Goal: Task Accomplishment & Management: Complete application form

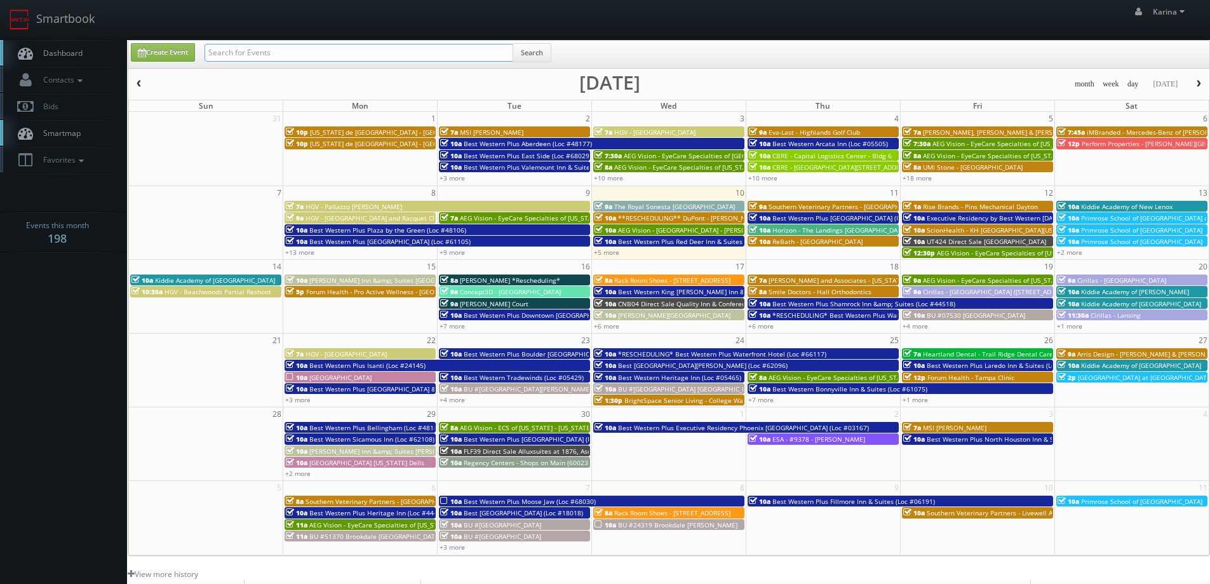
click at [226, 47] on input "text" at bounding box center [359, 53] width 309 height 18
type input "cary"
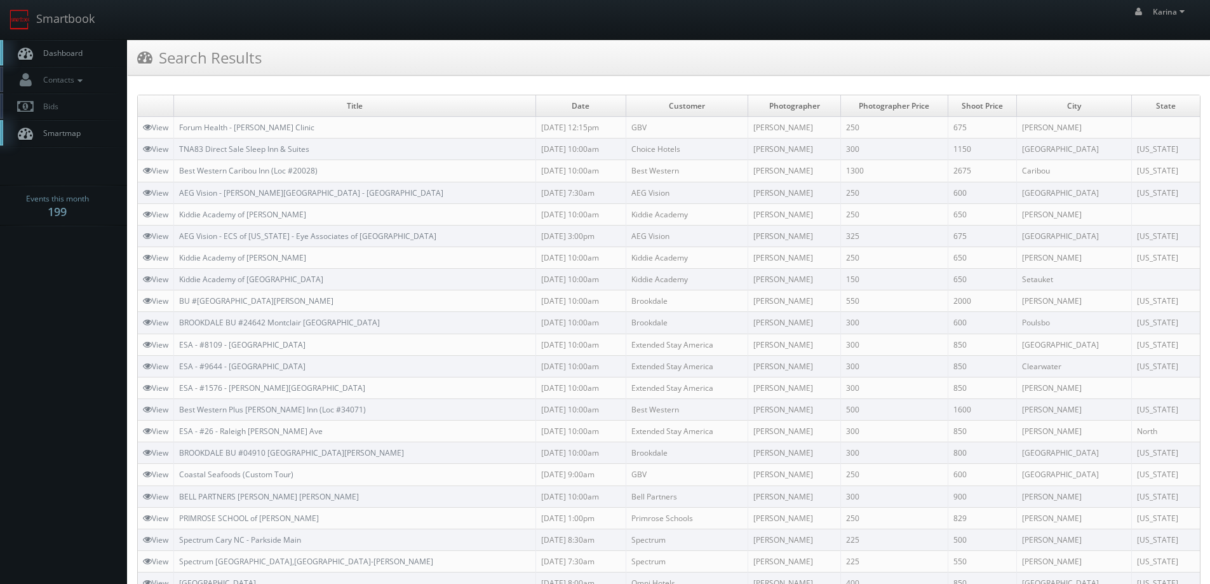
click at [67, 55] on span "Dashboard" at bounding box center [60, 53] width 46 height 11
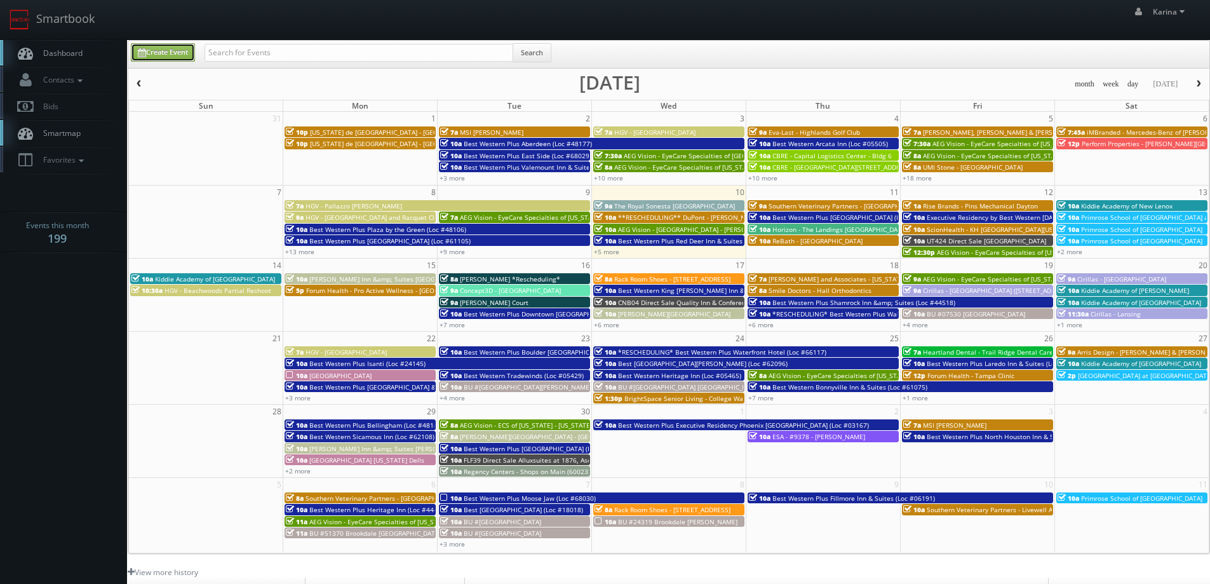
click at [184, 57] on link "Create Event" at bounding box center [163, 52] width 64 height 18
type input "09/10/2025"
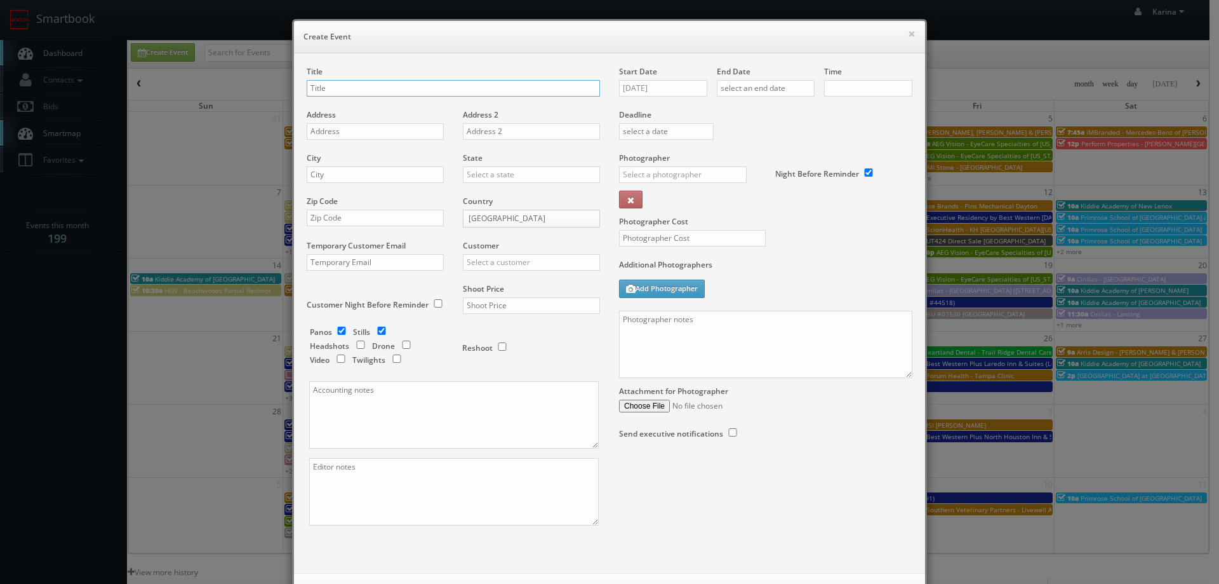
checkbox input "true"
type input "10:00am"
checkbox input "true"
click at [889, 231] on div "Photographer Cost" at bounding box center [766, 205] width 312 height 107
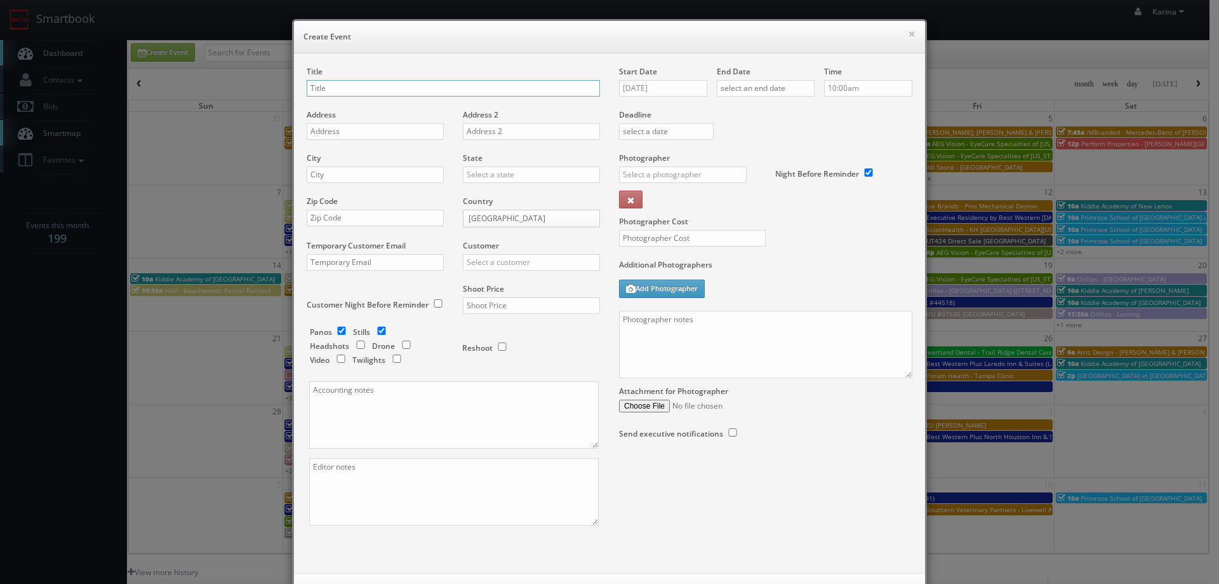
click at [394, 88] on input "text" at bounding box center [453, 88] width 293 height 17
type input "Forum Health - Monona Clinic"
click at [347, 131] on input "text" at bounding box center [375, 131] width 137 height 17
click at [356, 133] on input "text" at bounding box center [375, 131] width 137 height 17
paste input "606 River Place"
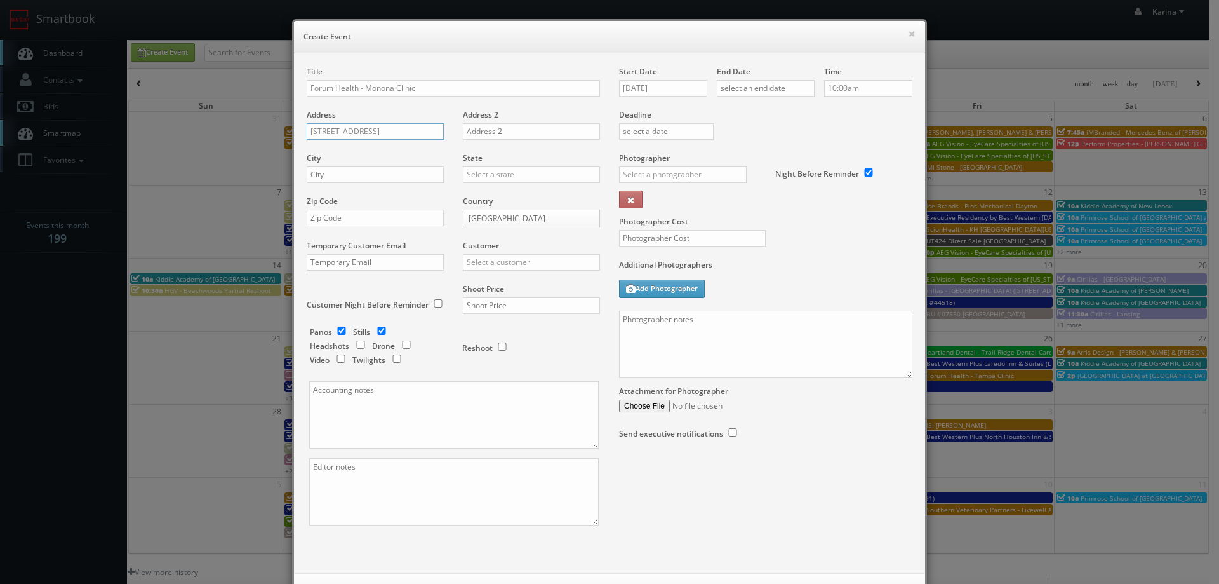
type input "606 River Place"
click at [392, 91] on input "Forum Health - Monona Clinic" at bounding box center [453, 88] width 293 height 17
type input "Forum Health - Monona/Madison Clinic"
click at [393, 139] on input "606 River Place" at bounding box center [375, 131] width 137 height 17
click at [358, 186] on div "City" at bounding box center [380, 173] width 147 height 43
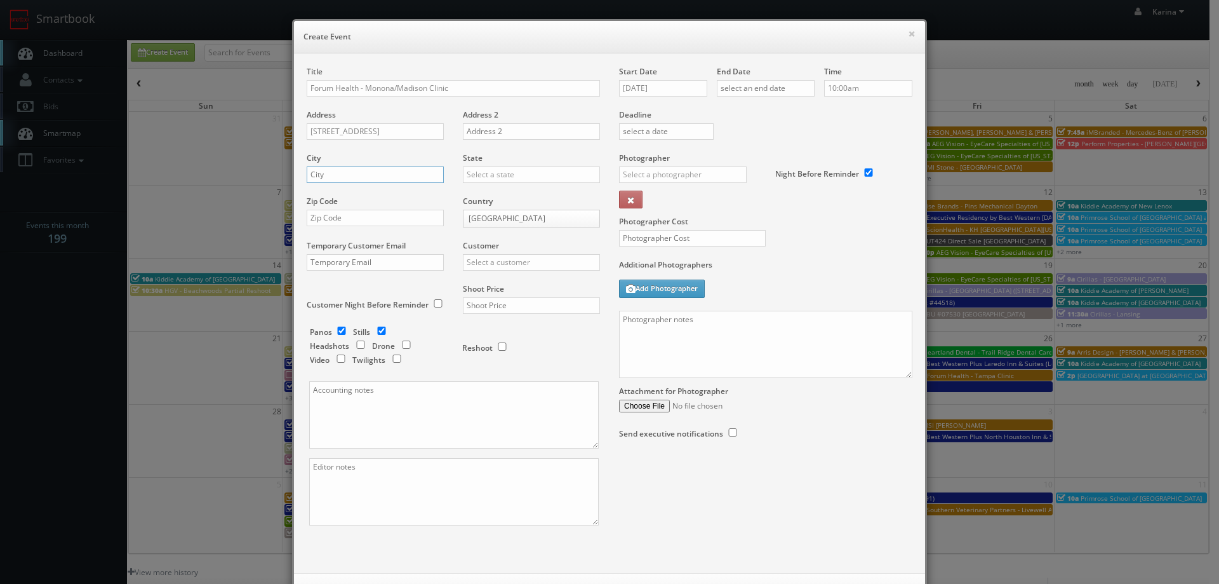
click at [350, 176] on input "text" at bounding box center [375, 174] width 137 height 17
type input "Monona"
click at [474, 175] on input "text" at bounding box center [531, 174] width 137 height 17
click at [497, 193] on div "[US_STATE]" at bounding box center [532, 195] width 136 height 21
type input "[US_STATE]"
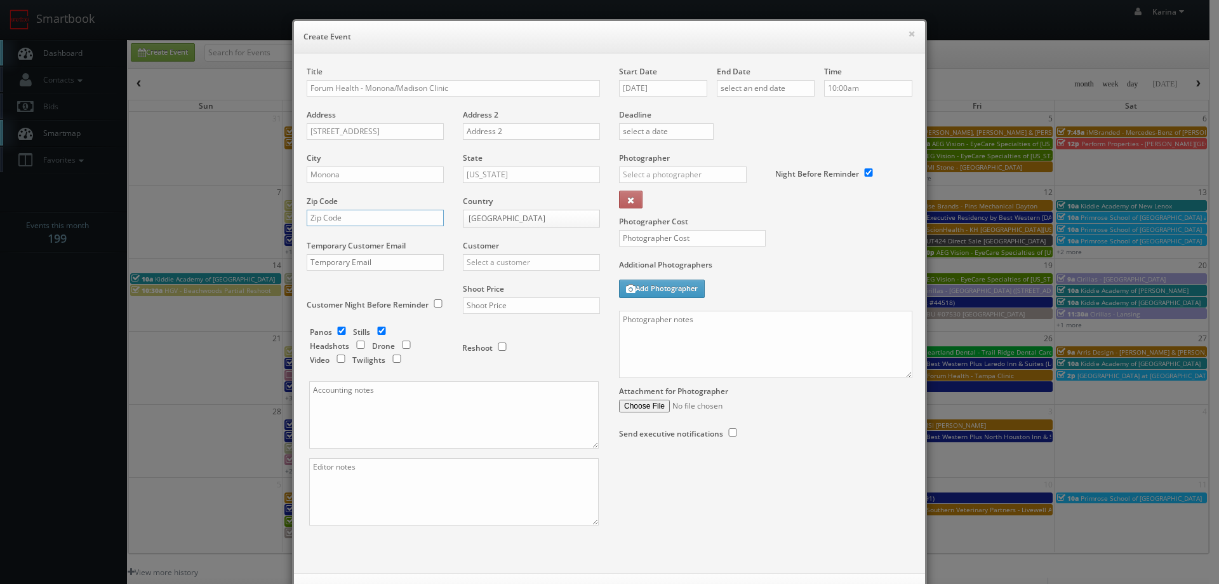
click at [338, 221] on input "text" at bounding box center [375, 218] width 137 height 17
type input "53716"
click at [475, 262] on input "text" at bounding box center [531, 262] width 137 height 17
click at [489, 375] on div "GBV" at bounding box center [532, 376] width 136 height 21
type input "GBV"
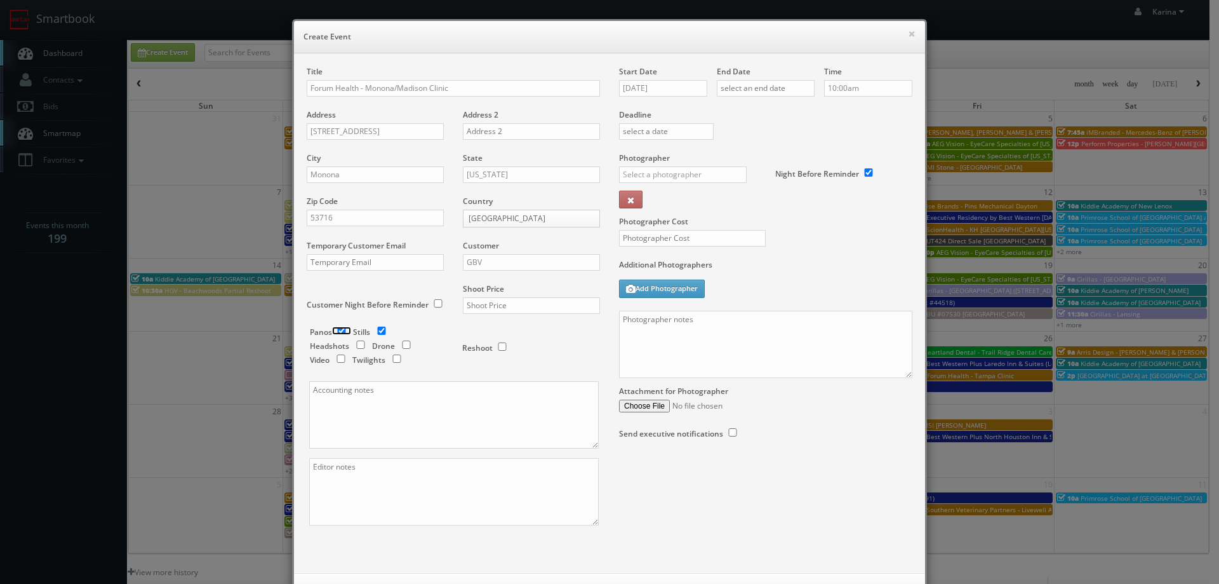
click at [333, 327] on input "checkbox" at bounding box center [341, 330] width 19 height 8
checkbox input "false"
click at [481, 305] on input "text" at bounding box center [531, 305] width 137 height 17
type input "600"
click at [370, 398] on textarea at bounding box center [454, 414] width 290 height 67
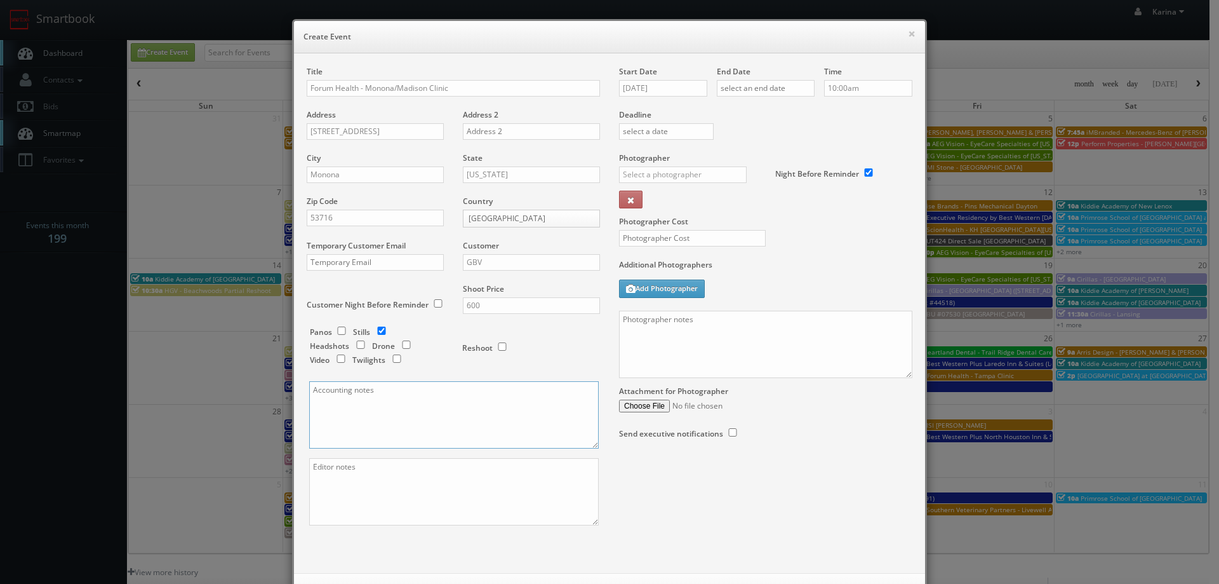
paste textarea "jdeluna@forumhealth.com"
click at [309, 408] on textarea "jdeluna@forumhealth.com" at bounding box center [454, 414] width 290 height 67
type textarea "jdeluna@forumhealth.com"
click at [680, 93] on input "09/10/2025" at bounding box center [663, 88] width 88 height 17
click at [703, 193] on td "18" at bounding box center [702, 185] width 17 height 18
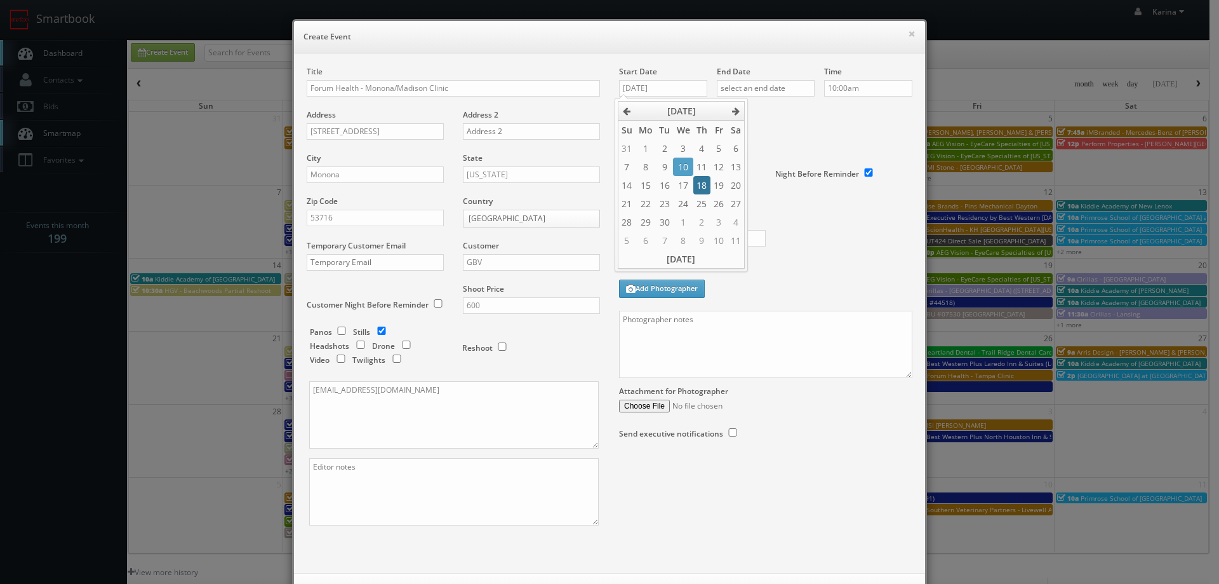
type input "09/18/2025"
click at [757, 86] on input "text" at bounding box center [766, 88] width 98 height 17
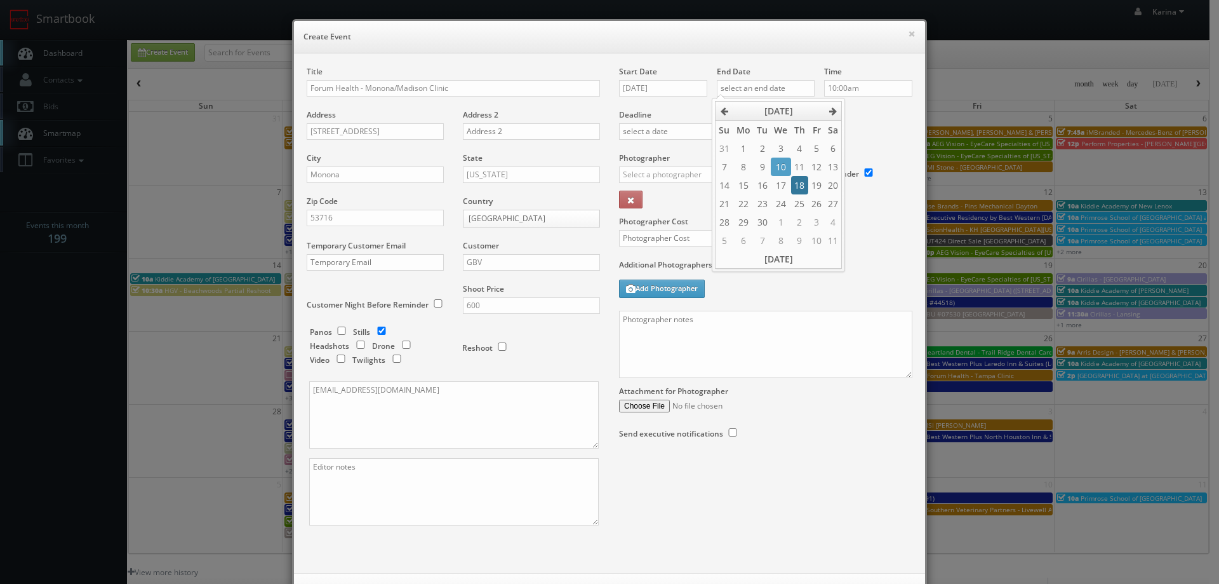
click at [800, 182] on td "18" at bounding box center [799, 185] width 17 height 18
type input "09/18/2025"
click at [859, 94] on input "10:00am" at bounding box center [868, 88] width 88 height 17
type input "3:00pm"
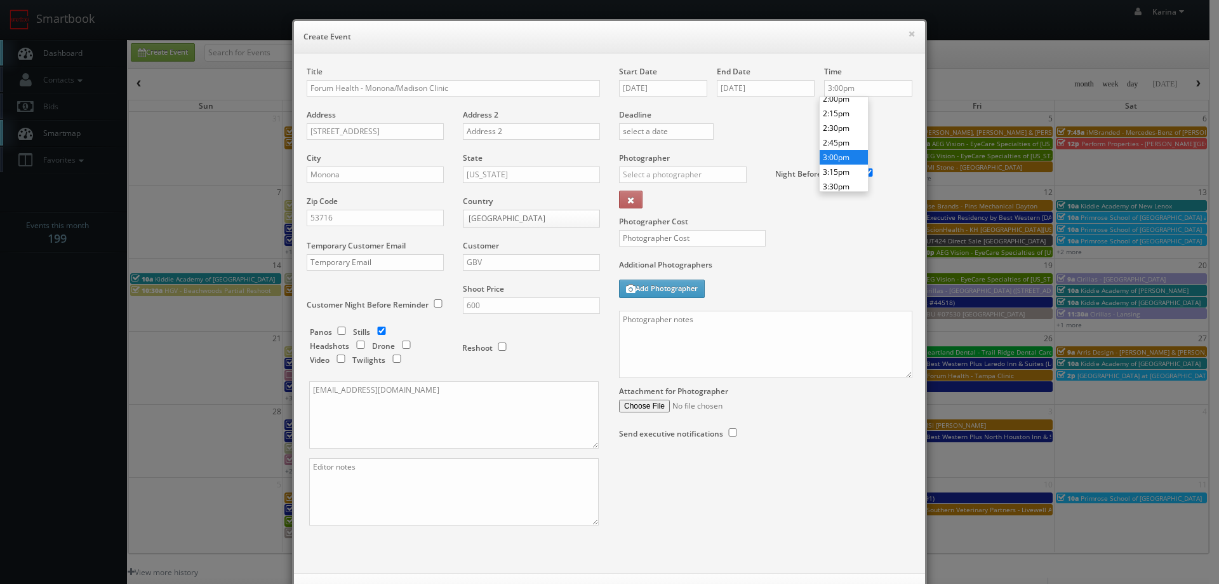
click at [841, 159] on li "3:00pm" at bounding box center [844, 157] width 48 height 15
click at [678, 173] on input "text" at bounding box center [683, 174] width 128 height 17
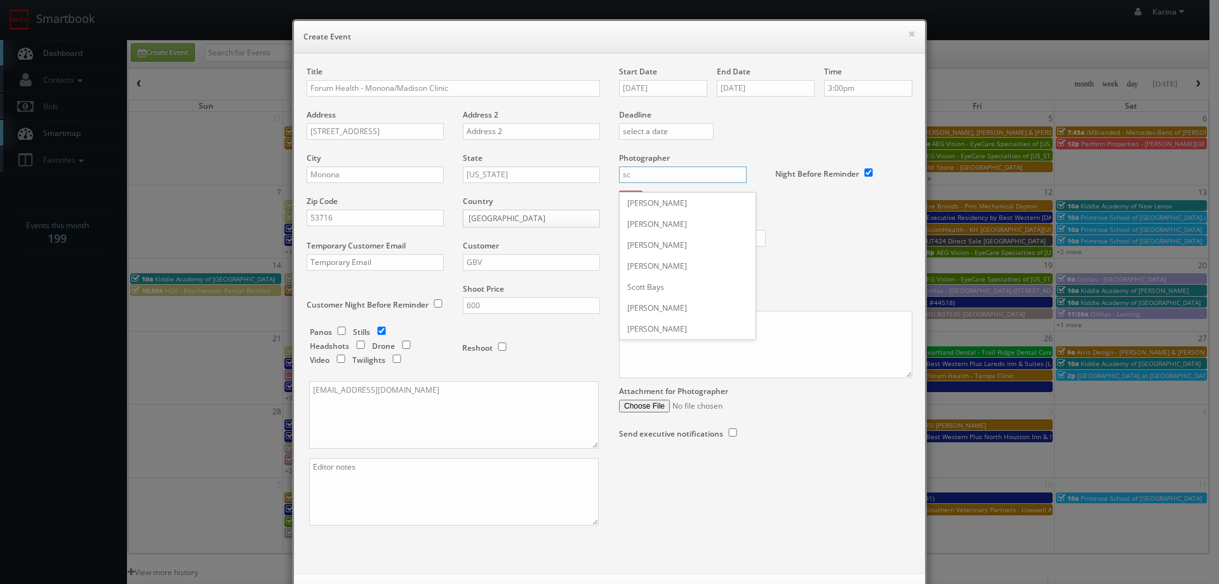
type input "s"
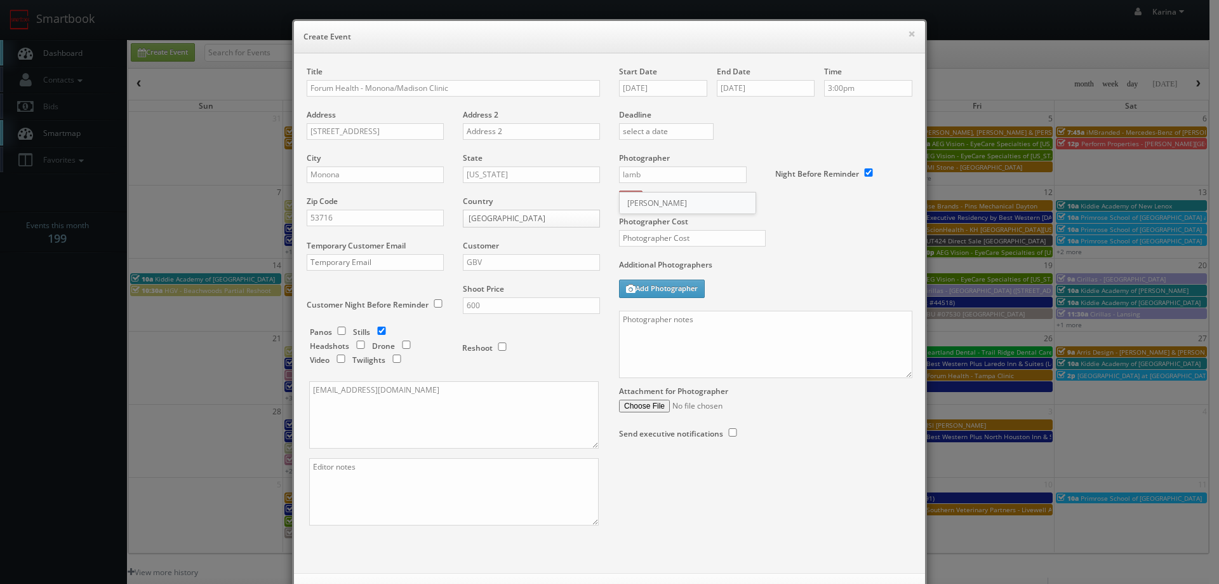
click at [638, 208] on div "Sean Lamb" at bounding box center [688, 202] width 136 height 21
type input "Sean Lamb"
click at [666, 234] on input "text" at bounding box center [692, 238] width 147 height 17
type input "250"
click at [668, 327] on textarea at bounding box center [765, 344] width 293 height 67
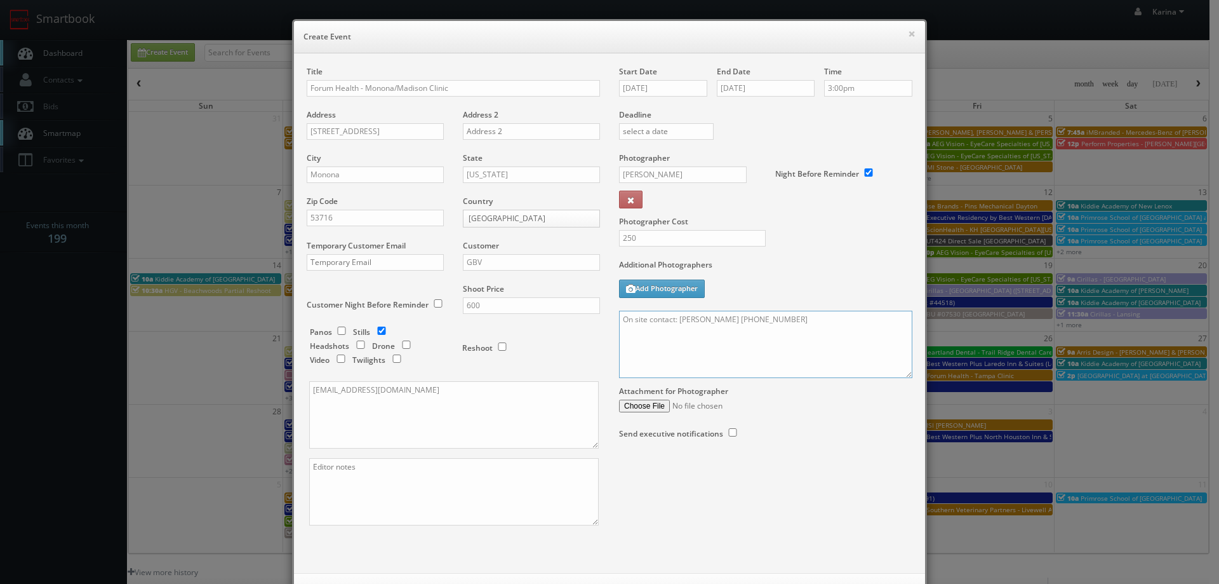
paste textarea "We are delivering 10 images of the practice and headshots, please take 20 + ang…"
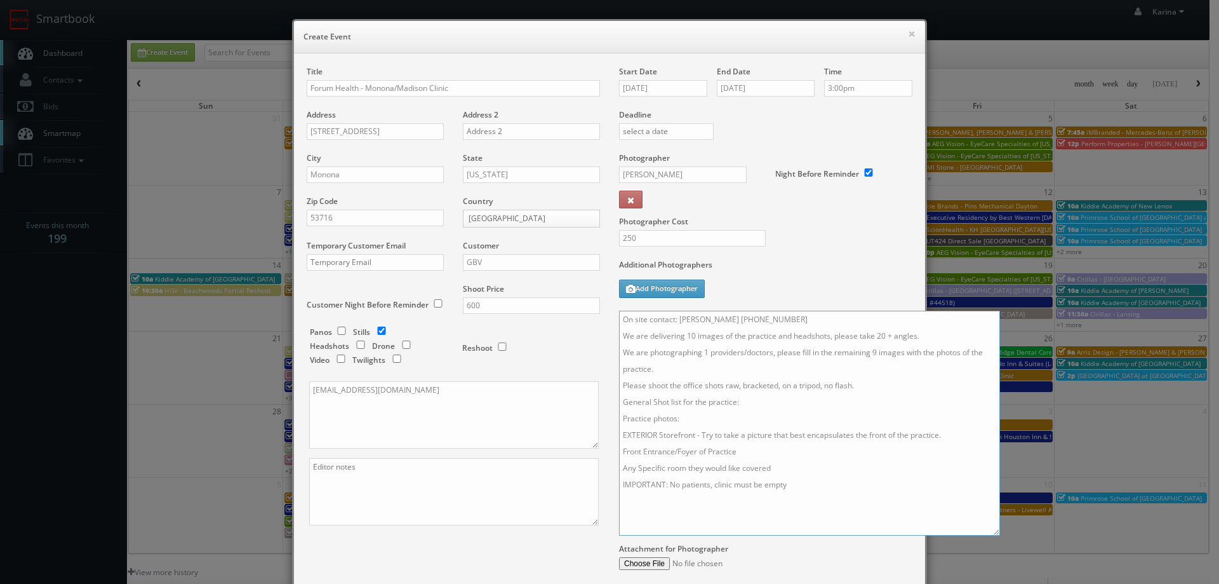
drag, startPoint x: 905, startPoint y: 377, endPoint x: 997, endPoint y: 549, distance: 195.8
click at [997, 535] on textarea "On site contact: Kaity James 608-233-2378 We are delivering 10 images of the pr…" at bounding box center [809, 423] width 381 height 225
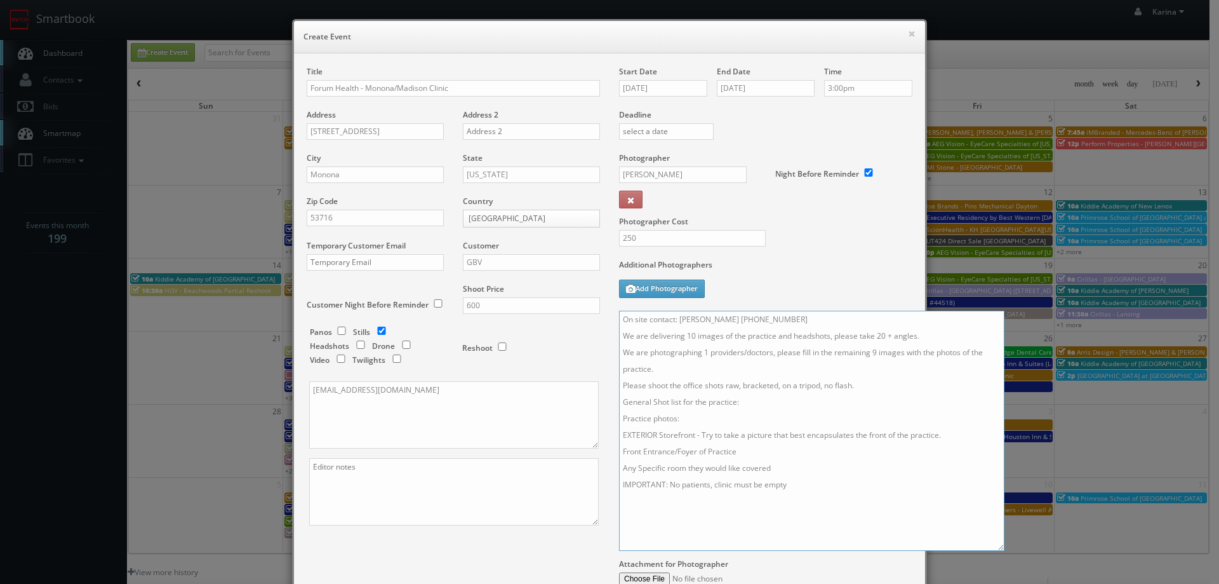
click at [690, 335] on textarea "On site contact: Kaity James 608-233-2378 We are delivering 10 images of the pr…" at bounding box center [812, 431] width 386 height 240
drag, startPoint x: 912, startPoint y: 337, endPoint x: 776, endPoint y: 339, distance: 135.9
click at [776, 339] on textarea "On site contact: Kaity James 608-233-2378 We are delivering 5 images of the pra…" at bounding box center [812, 431] width 386 height 240
click at [842, 343] on textarea "On site contact: Kaity James 608-233-2378 We are delivering 5 images of the pra…" at bounding box center [812, 431] width 386 height 240
click at [818, 343] on textarea "On site contact: Kaity James 608-233-2378 We are delivering 5 images of the pra…" at bounding box center [812, 431] width 386 height 240
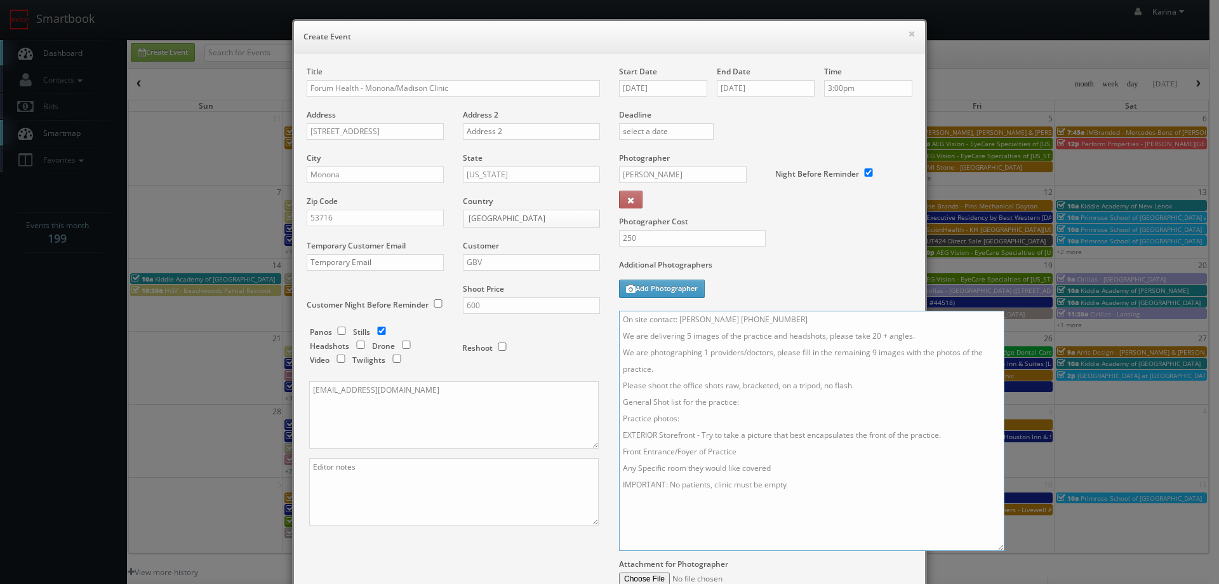
drag, startPoint x: 821, startPoint y: 335, endPoint x: 767, endPoint y: 335, distance: 53.3
click at [767, 335] on textarea "On site contact: Kaity James 608-233-2378 We are delivering 5 images of the pra…" at bounding box center [812, 431] width 386 height 240
click at [815, 334] on textarea "On site contact: Kaity James 608-233-2378 We are delivering 5 images of the pra…" at bounding box center [812, 431] width 386 height 240
click at [826, 334] on textarea "On site contact: Kaity James 608-233-2378 We are delivering 5 images of the pra…" at bounding box center [812, 431] width 386 height 240
drag, startPoint x: 654, startPoint y: 365, endPoint x: 615, endPoint y: 353, distance: 40.6
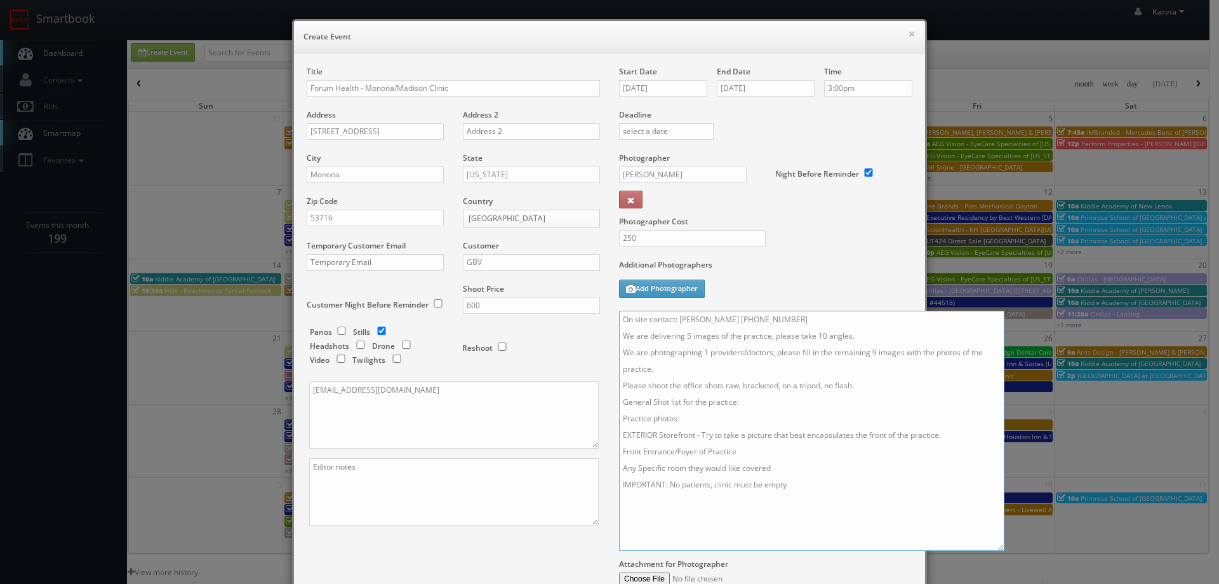
click at [619, 353] on textarea "On site contact: Kaity James 608-233-2378 We are delivering 5 images of the pra…" at bounding box center [812, 431] width 386 height 240
click at [695, 390] on textarea "On site contact: Kaity James 608-233-2378 We are delivering 5 images of the pra…" at bounding box center [812, 431] width 386 height 240
drag, startPoint x: 680, startPoint y: 386, endPoint x: 610, endPoint y: 386, distance: 70.5
click at [610, 386] on div "Start Date 09/18/2025 End Date 09/18/2025 Time 3:00pm Deadline Photographer Sea…" at bounding box center [766, 351] width 312 height 571
click at [736, 492] on textarea "On site contact: Kaity James 608-233-2378 We are delivering 5 images of the pra…" at bounding box center [812, 431] width 386 height 240
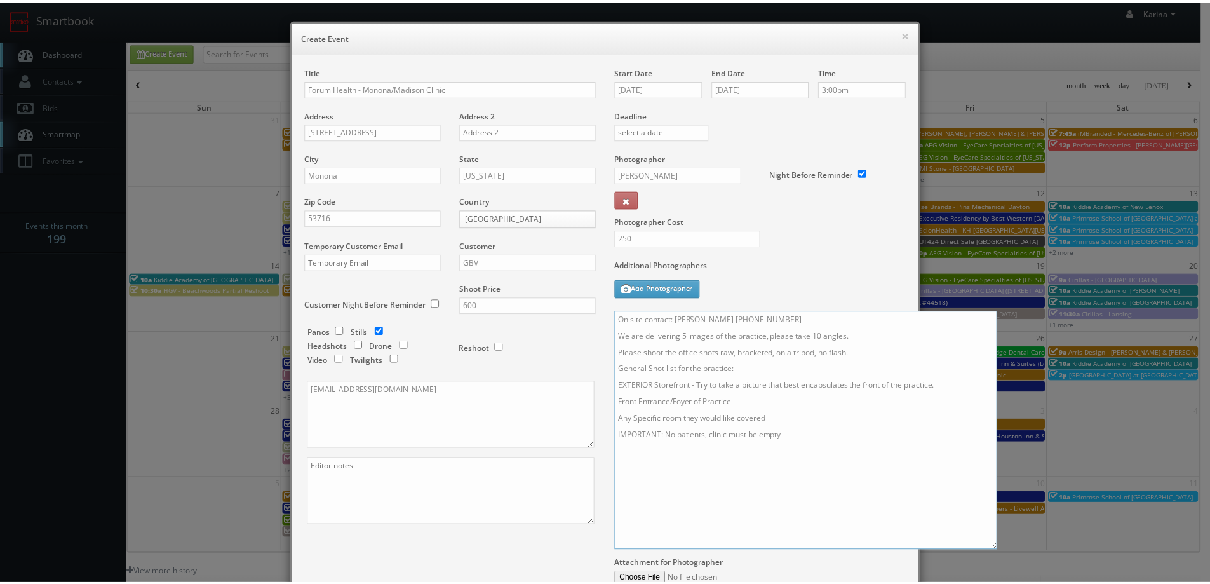
scroll to position [144, 0]
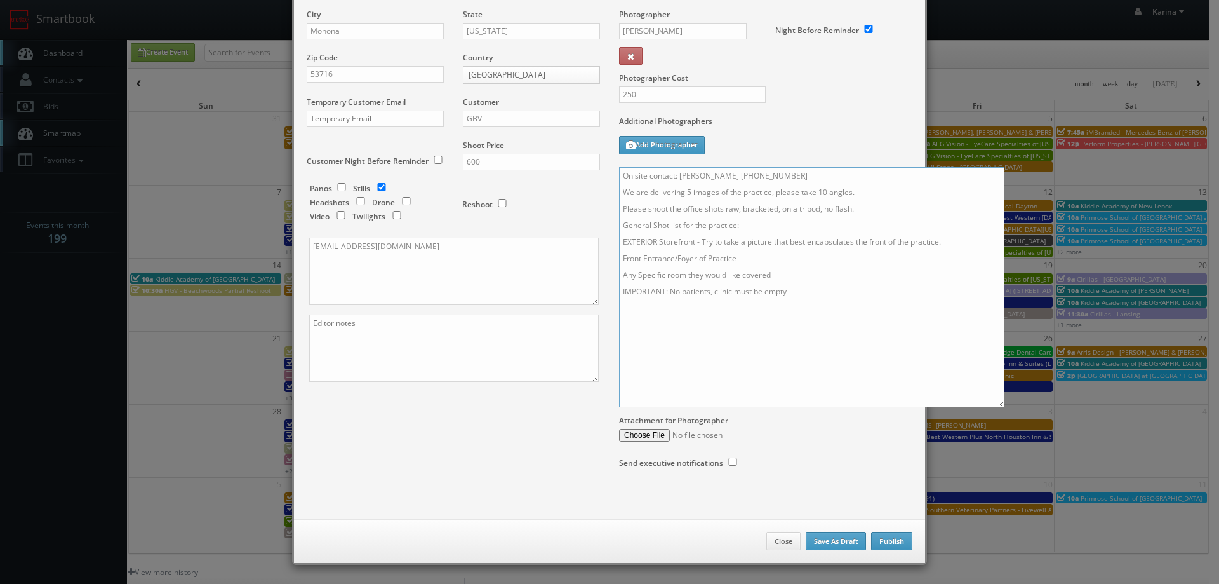
type textarea "On site contact: Kaity James 608-233-2378 We are delivering 5 images of the pra…"
click at [894, 539] on button "Publish" at bounding box center [891, 541] width 41 height 19
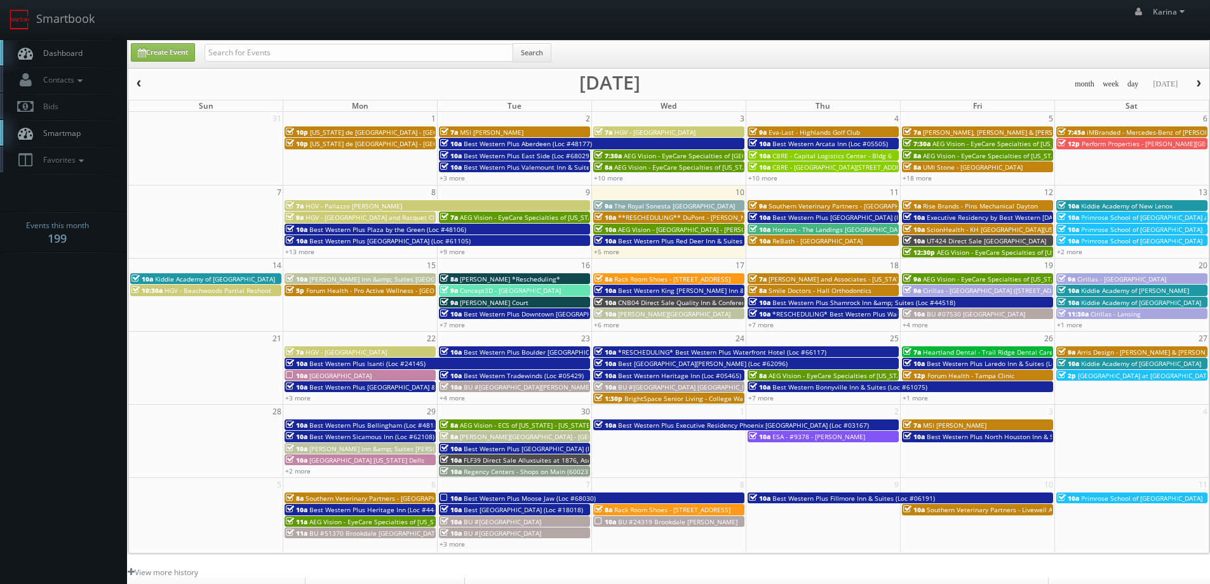
click at [81, 53] on span "Dashboard" at bounding box center [60, 53] width 46 height 11
click at [238, 53] on input "text" at bounding box center [359, 53] width 309 height 18
type input "NY181"
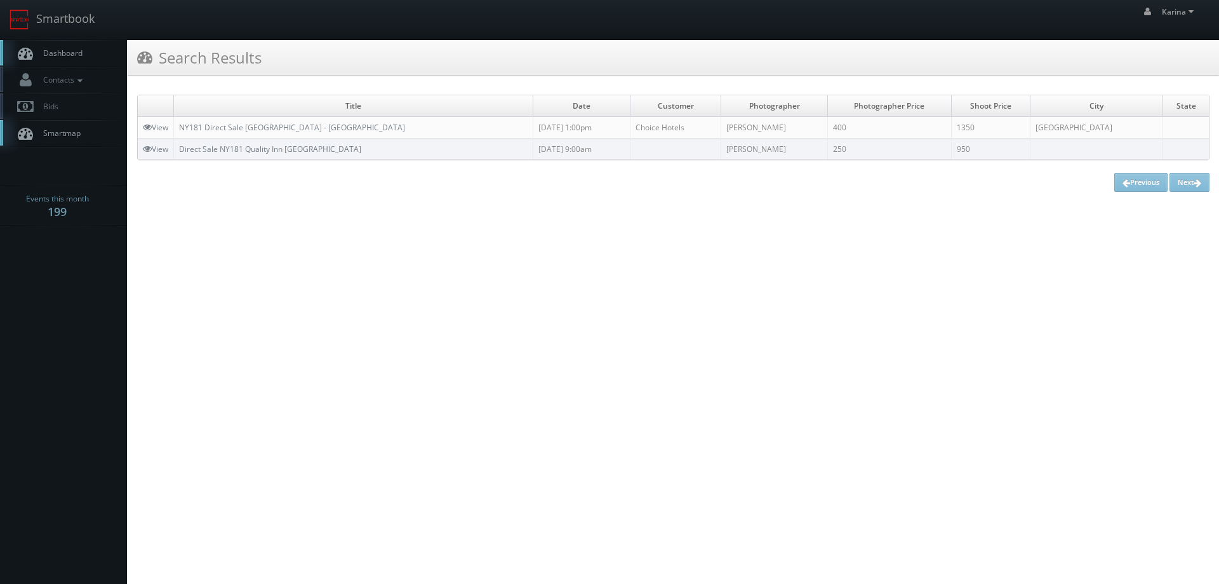
click at [58, 56] on span "Dashboard" at bounding box center [60, 53] width 46 height 11
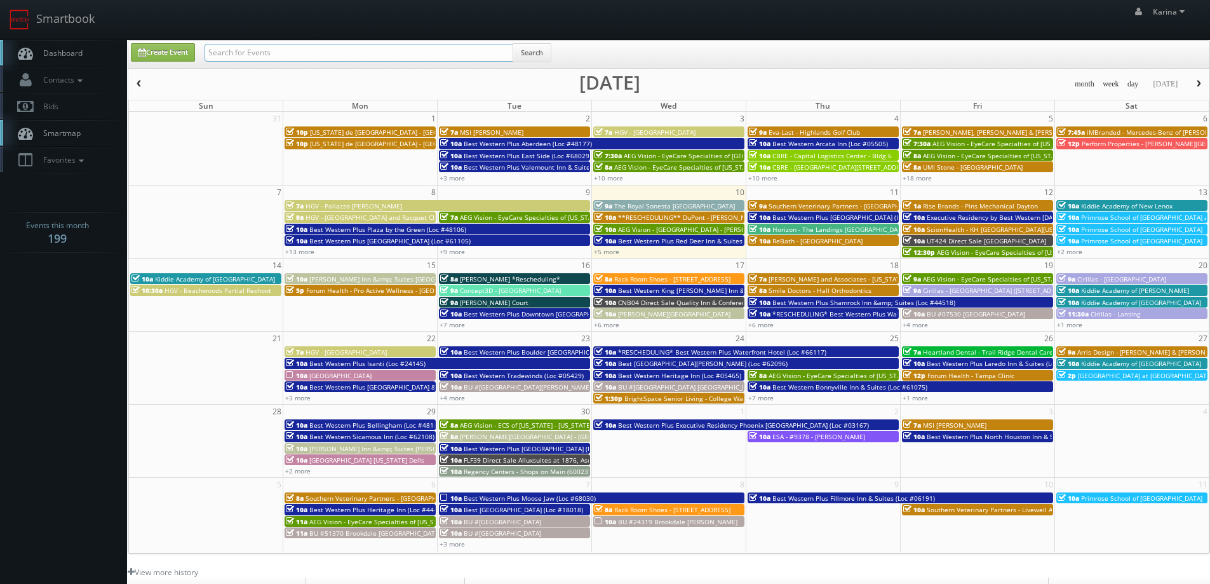
click at [265, 57] on input "text" at bounding box center [359, 53] width 309 height 18
type input "forum health"
click at [532, 44] on button "Search" at bounding box center [532, 52] width 39 height 19
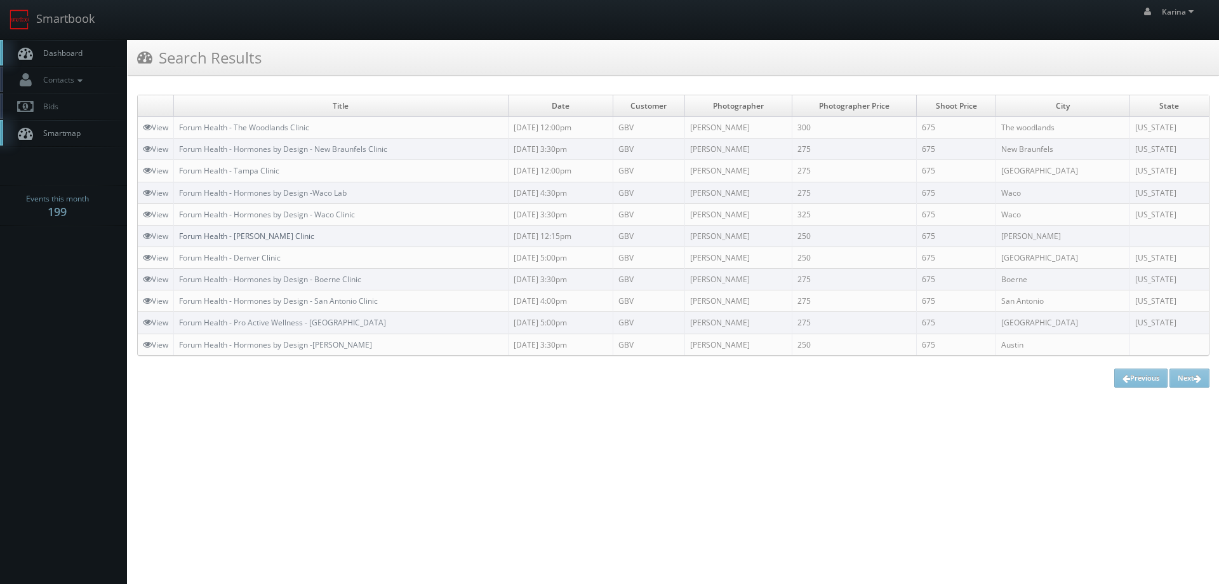
click at [244, 237] on link "Forum Health - [PERSON_NAME] Clinic" at bounding box center [246, 236] width 135 height 11
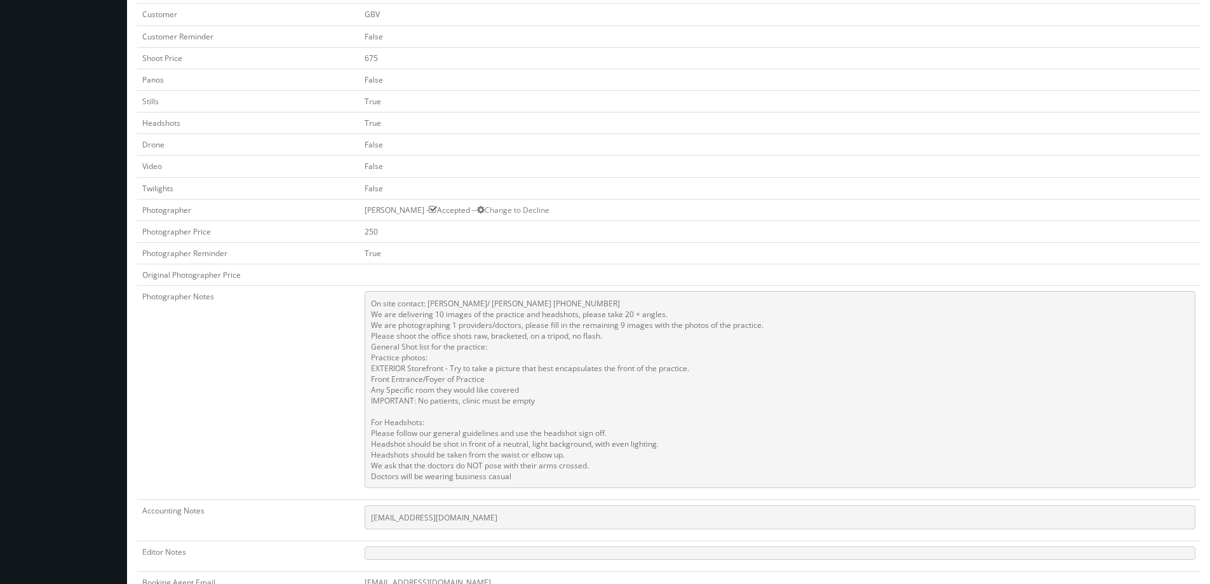
scroll to position [651, 0]
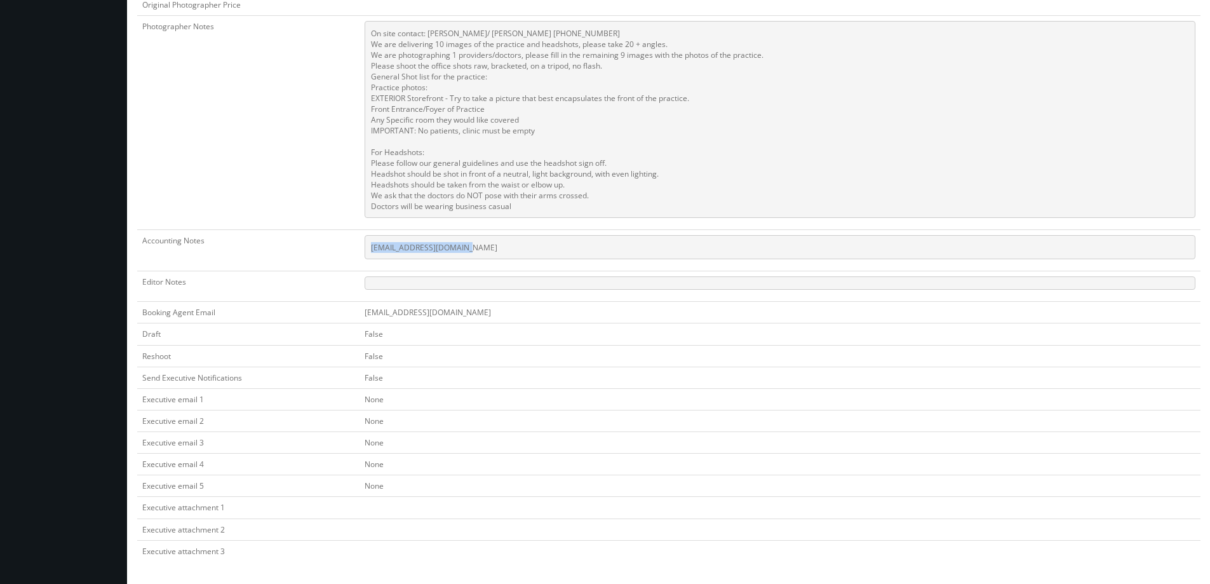
drag, startPoint x: 475, startPoint y: 248, endPoint x: 353, endPoint y: 243, distance: 122.0
click at [353, 243] on tr "Accounting Notes jdeluna@forumhealth.com" at bounding box center [668, 250] width 1063 height 41
copy tr "jdeluna@forumhealth.com"
click at [585, 210] on pre "On site contact: Adrian Schirr/ Dennis Owens 814-322-6259 We are delivering 10 …" at bounding box center [780, 119] width 831 height 197
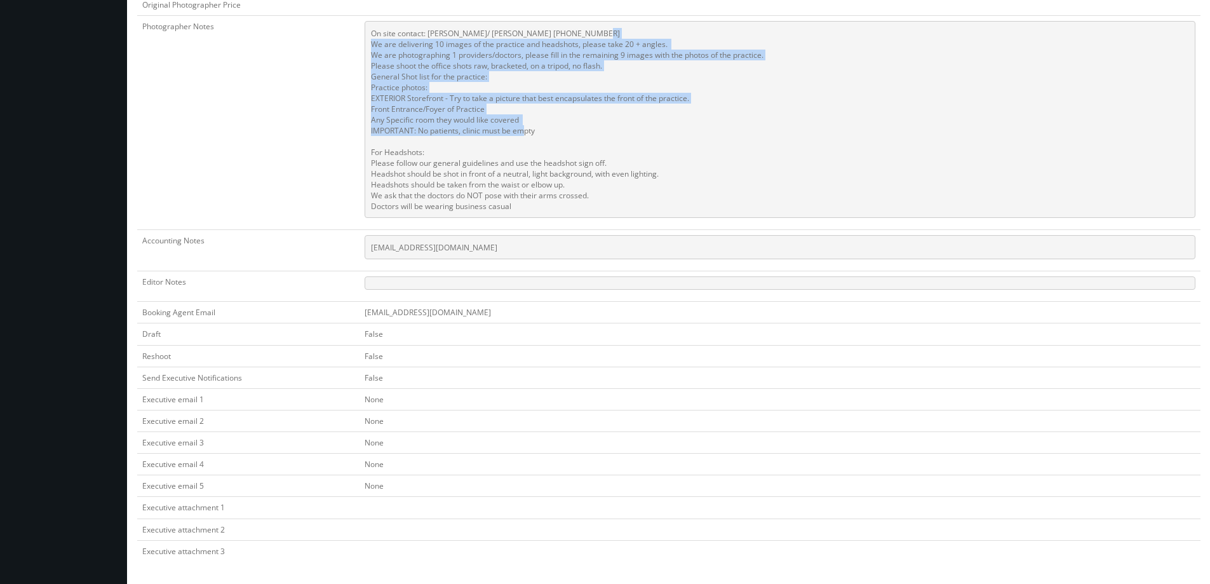
drag, startPoint x: 539, startPoint y: 132, endPoint x: 368, endPoint y: 48, distance: 190.6
click at [368, 48] on pre "On site contact: Adrian Schirr/ Dennis Owens 814-322-6259 We are delivering 10 …" at bounding box center [780, 119] width 831 height 197
copy pre "We are delivering 10 images of the practice and headshots, please take 20 + ang…"
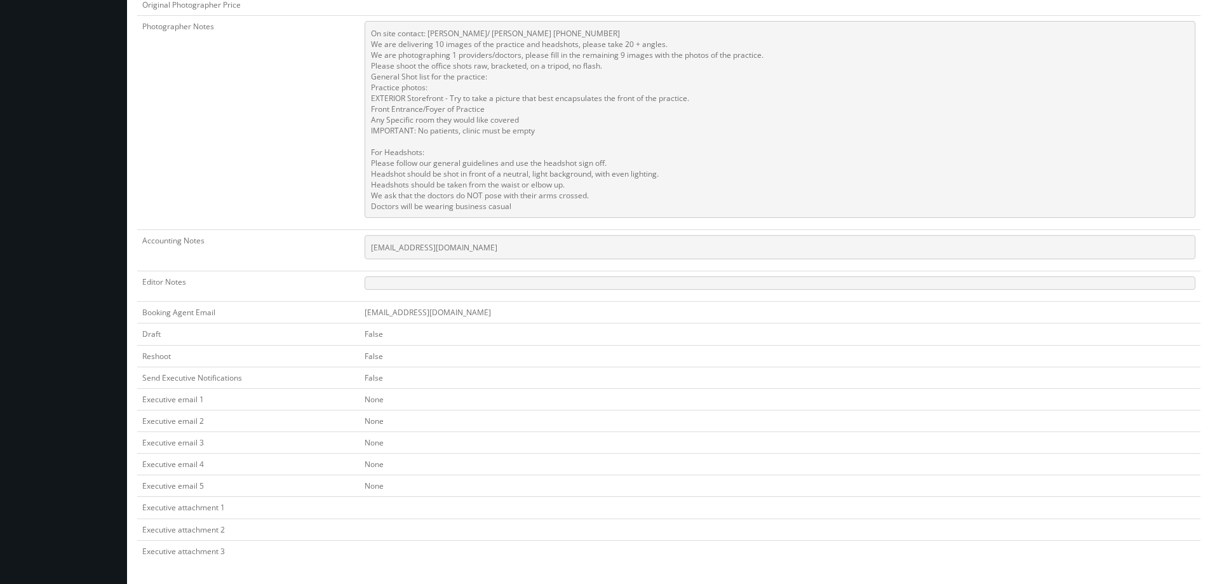
click at [610, 288] on pre at bounding box center [780, 282] width 831 height 13
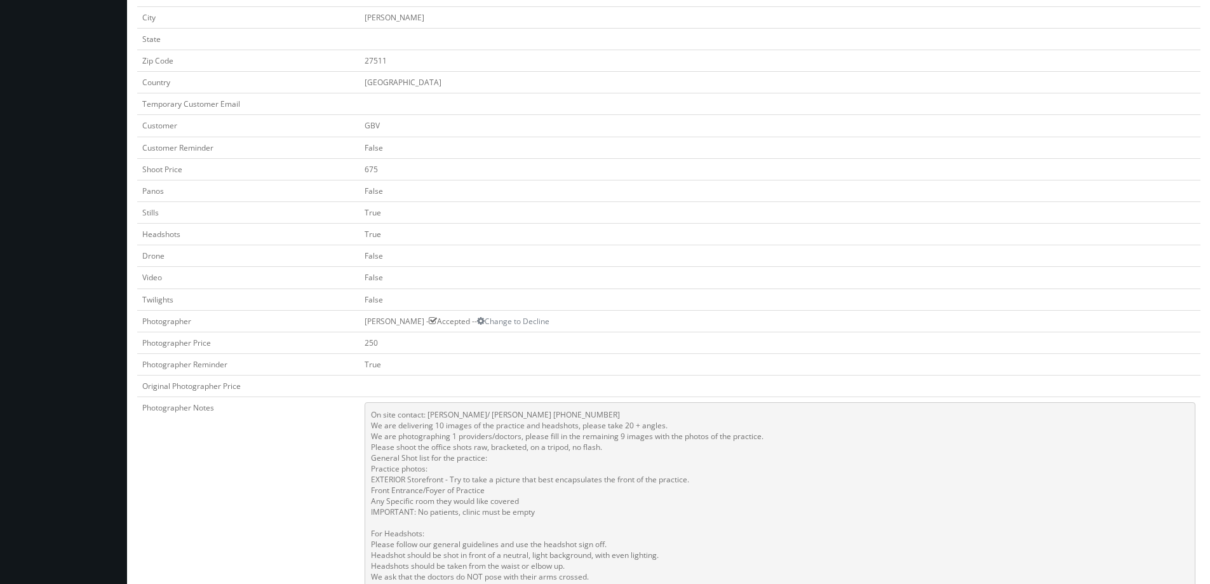
scroll to position [0, 0]
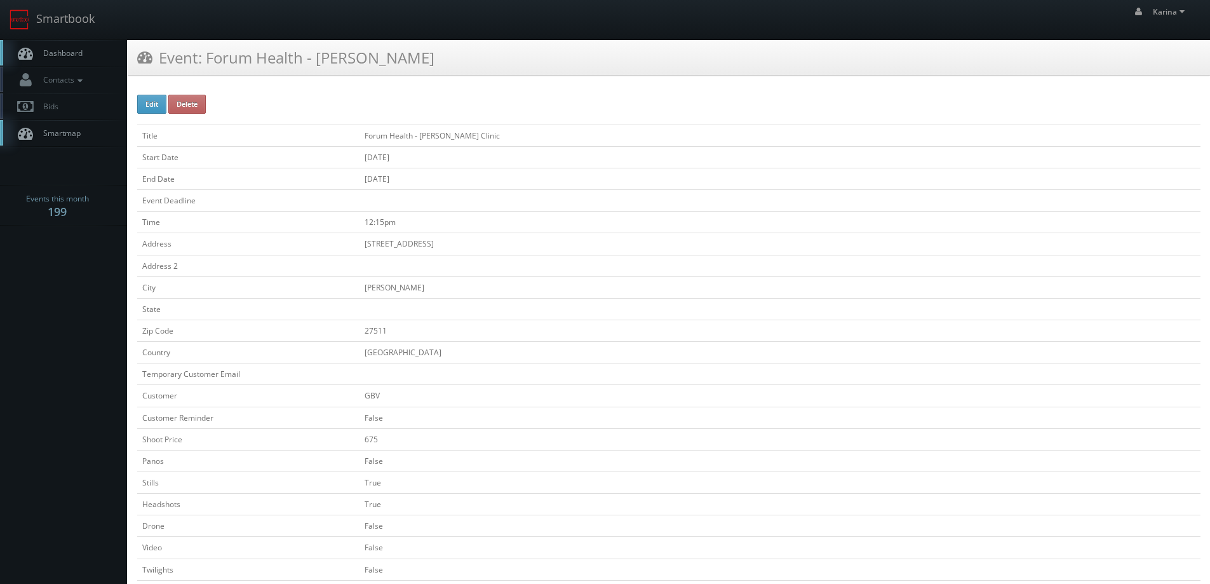
click at [68, 58] on link "Dashboard" at bounding box center [63, 53] width 127 height 26
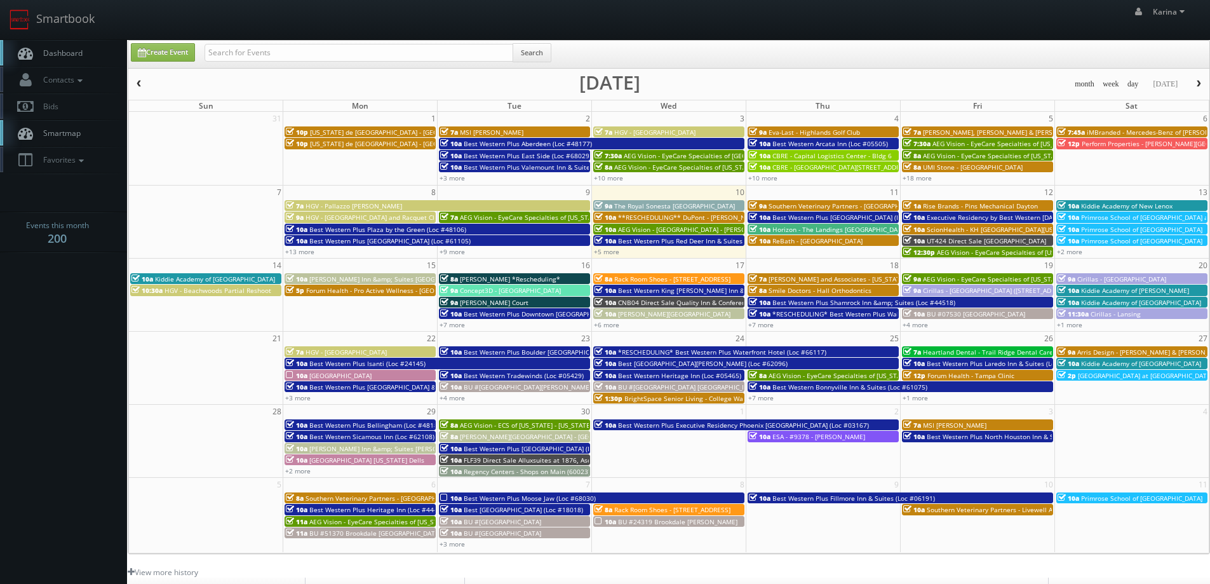
click at [91, 354] on body "Smartbook Toggle Side Navigation Toggle Top Navigation Karina Karina Profile Lo…" at bounding box center [605, 407] width 1210 height 815
click at [74, 53] on span "Dashboard" at bounding box center [60, 53] width 46 height 11
click at [82, 50] on span "Dashboard" at bounding box center [60, 53] width 46 height 11
click at [681, 230] on span "AEG Vision - [GEOGRAPHIC_DATA] - [PERSON_NAME][GEOGRAPHIC_DATA]" at bounding box center [727, 229] width 218 height 9
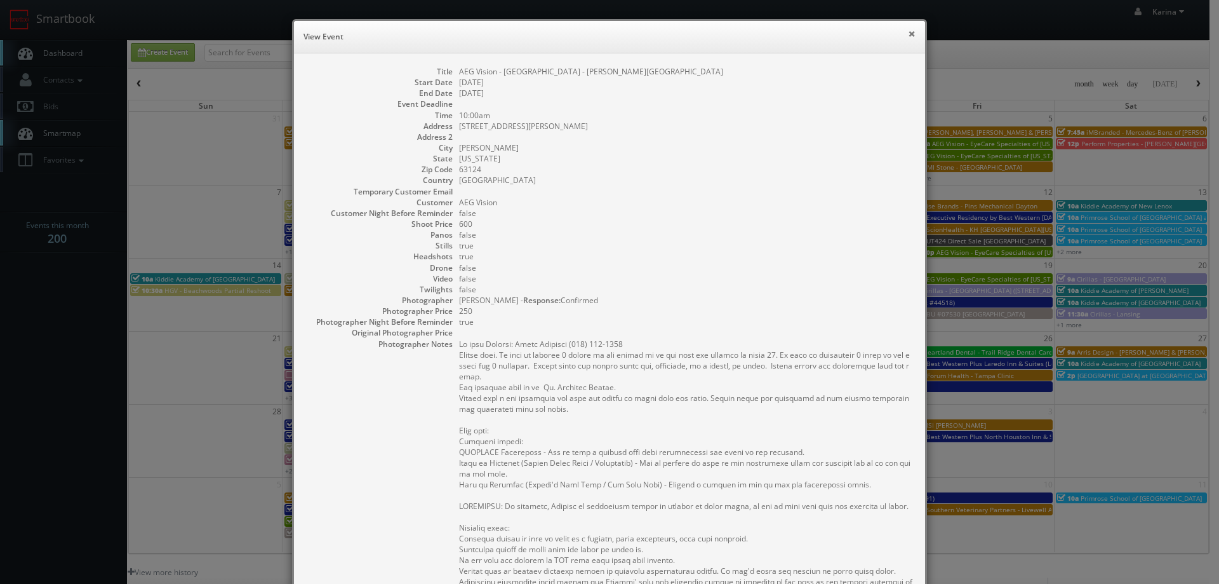
click at [910, 34] on button "×" at bounding box center [912, 33] width 8 height 9
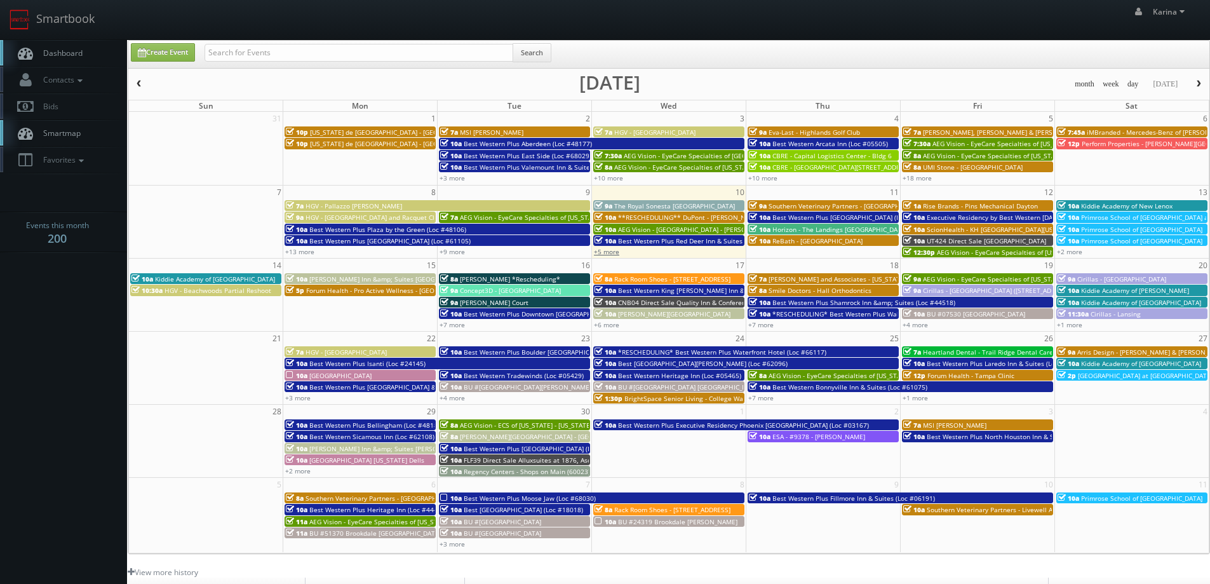
click at [610, 249] on link "+5 more" at bounding box center [606, 251] width 25 height 9
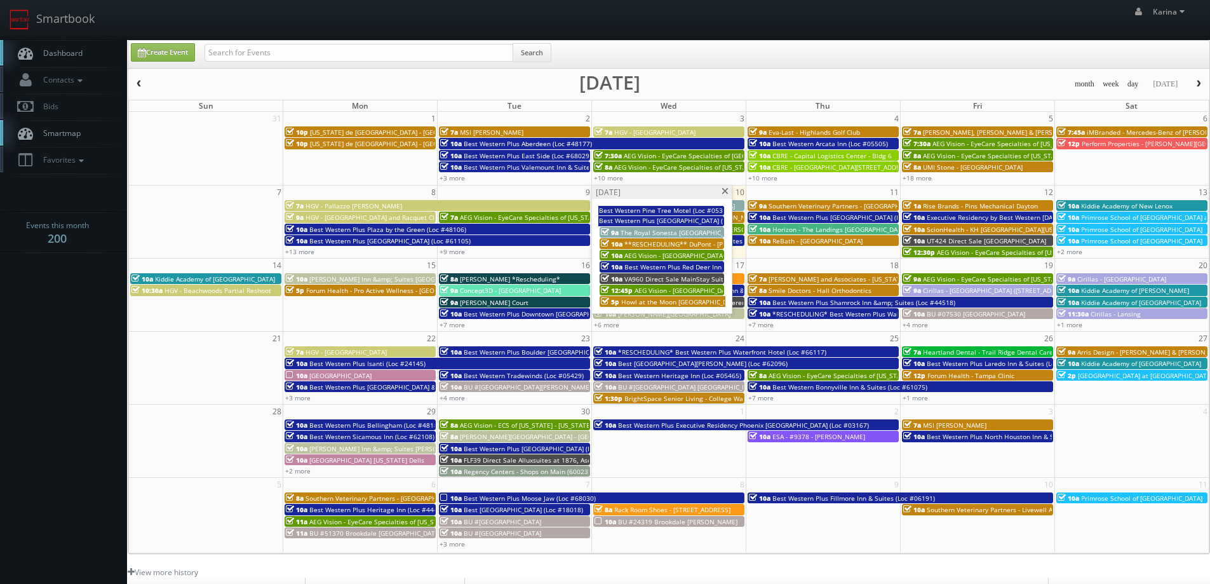
click at [661, 275] on span "VA960 Direct Sale MainStay Suites" at bounding box center [677, 278] width 106 height 9
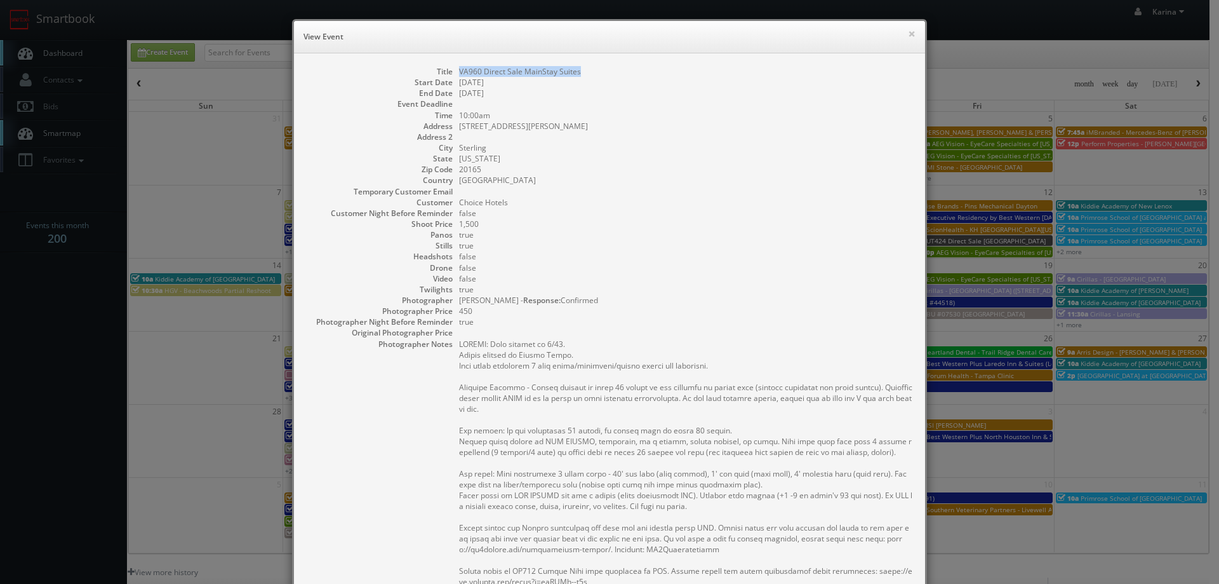
drag, startPoint x: 584, startPoint y: 72, endPoint x: 456, endPoint y: 73, distance: 127.7
click at [459, 73] on dd "VA960 Direct Sale MainStay Suites" at bounding box center [685, 71] width 453 height 11
copy dd "VA960 Direct Sale MainStay Suites"
click at [685, 200] on dd "Choice Hotels" at bounding box center [685, 202] width 453 height 11
click at [908, 33] on button "×" at bounding box center [912, 33] width 8 height 9
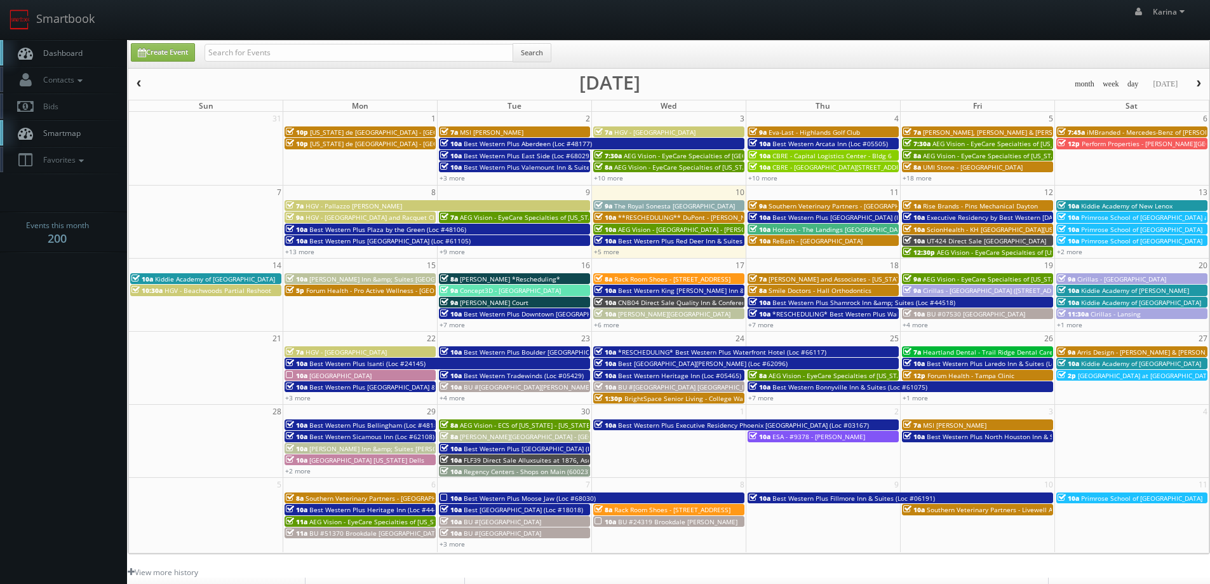
click at [83, 52] on link "Dashboard" at bounding box center [63, 53] width 127 height 26
click at [81, 62] on link "Dashboard" at bounding box center [63, 53] width 127 height 26
click at [56, 54] on span "Dashboard" at bounding box center [60, 53] width 46 height 11
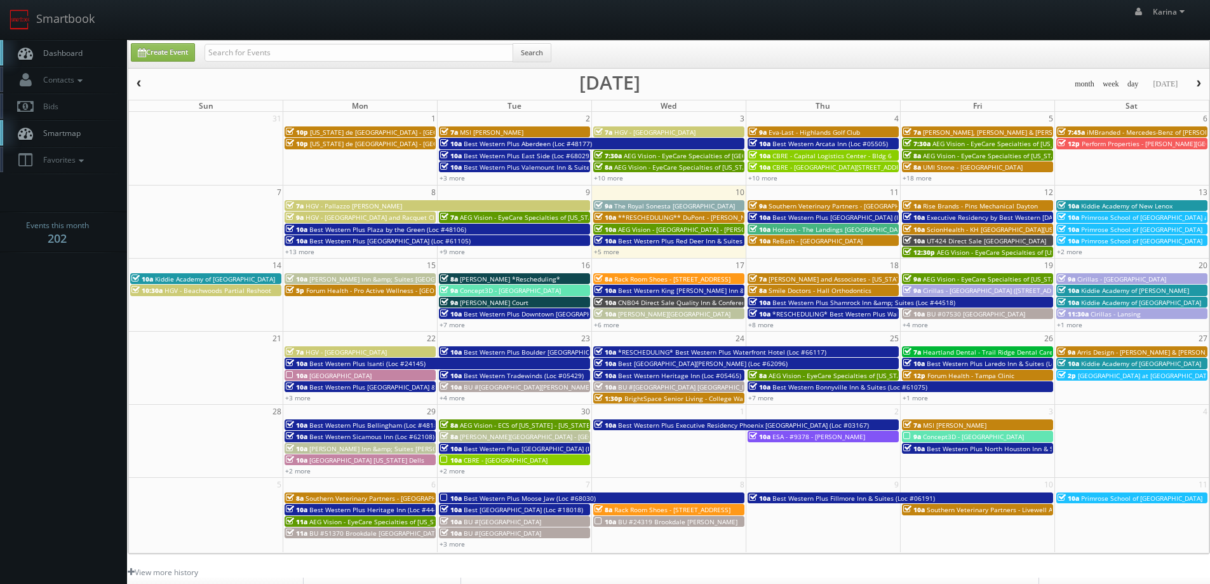
click at [1073, 205] on span "10a" at bounding box center [1068, 205] width 22 height 9
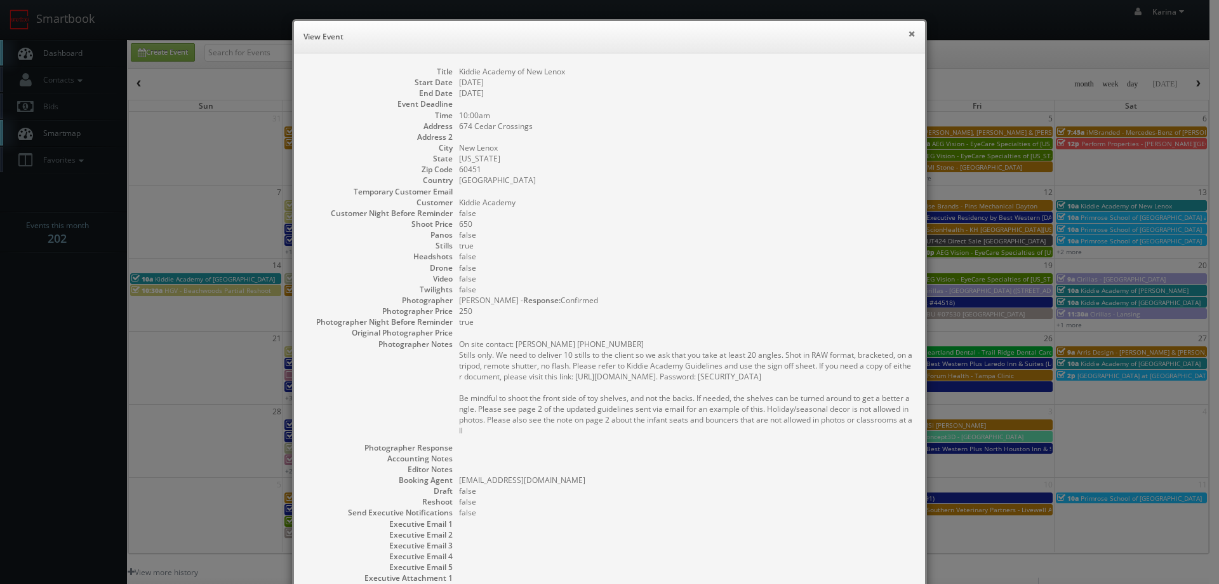
click at [908, 35] on button "×" at bounding box center [912, 33] width 8 height 9
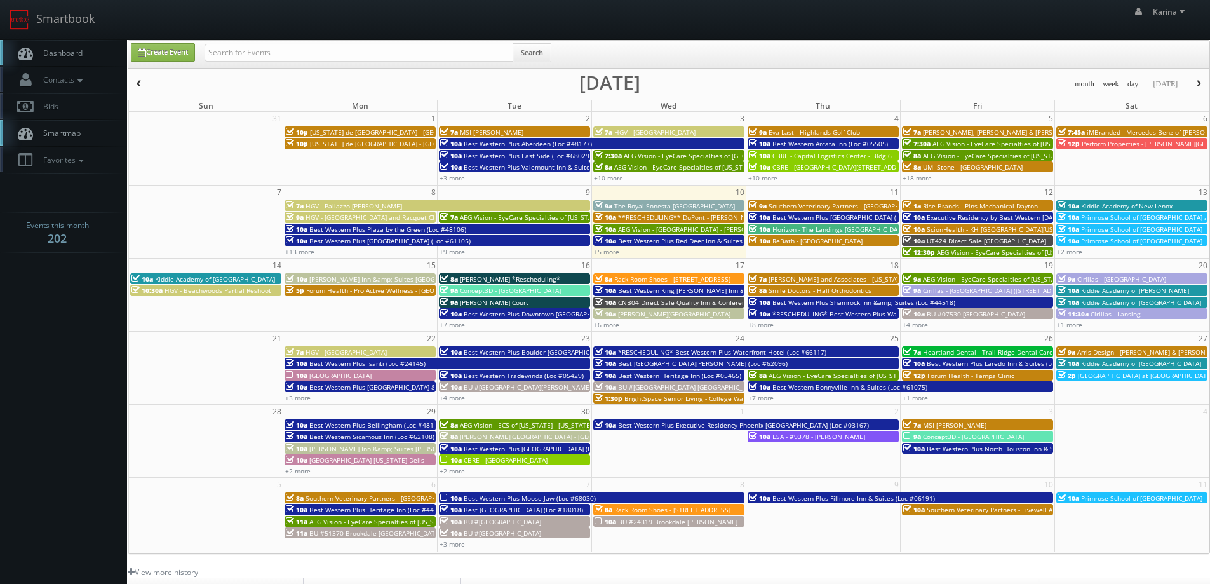
click at [90, 58] on link "Dashboard" at bounding box center [63, 53] width 127 height 26
click at [74, 55] on span "Dashboard" at bounding box center [60, 53] width 46 height 11
click at [458, 470] on link "+2 more" at bounding box center [451, 470] width 25 height 9
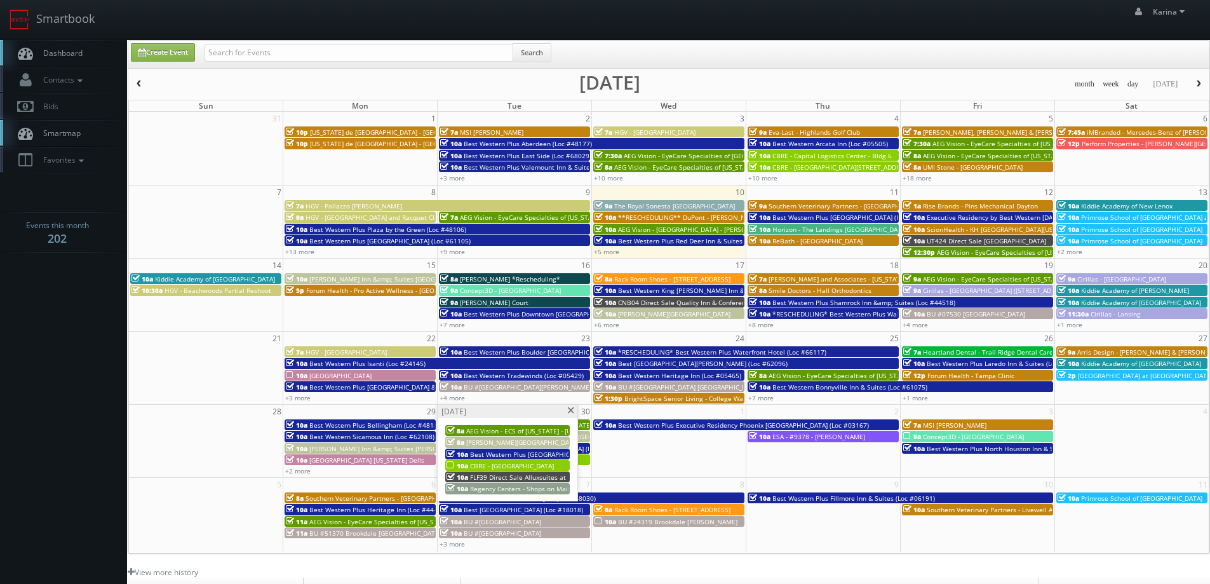
click at [572, 408] on span at bounding box center [571, 410] width 8 height 7
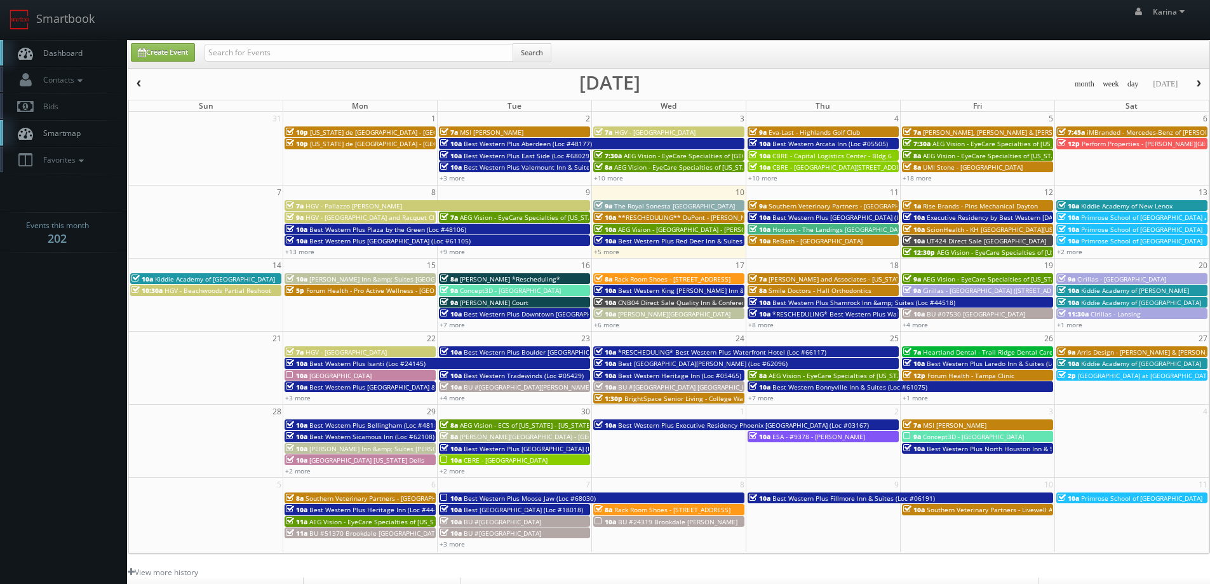
click at [140, 79] on button "button" at bounding box center [139, 84] width 22 height 16
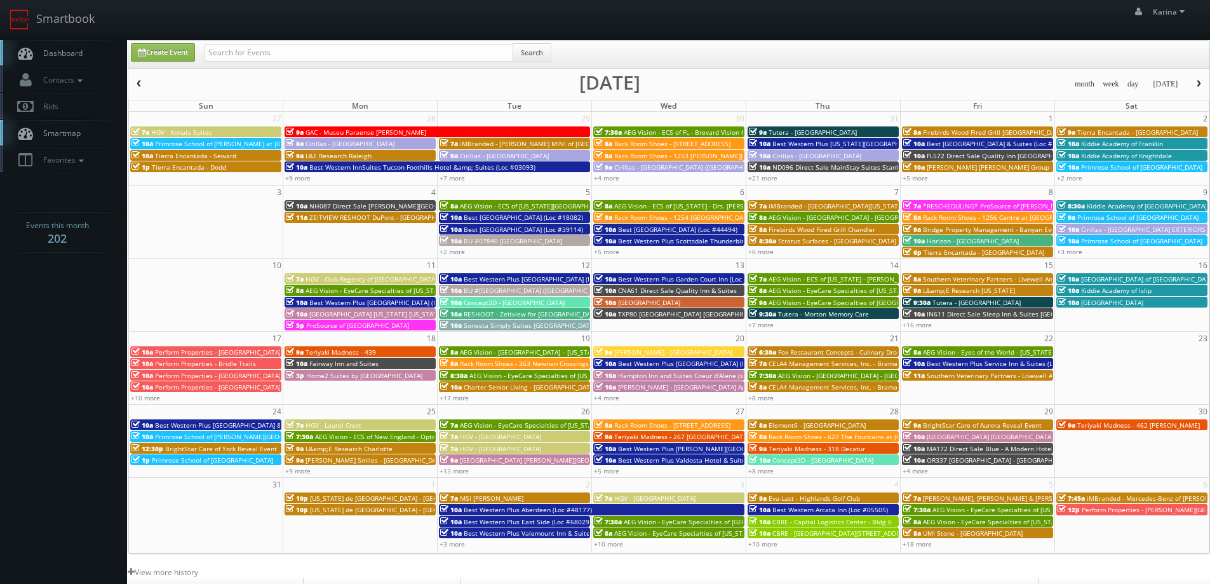
click at [1128, 427] on span "Teriyaki Madness - 462 Henderson" at bounding box center [1138, 424] width 123 height 9
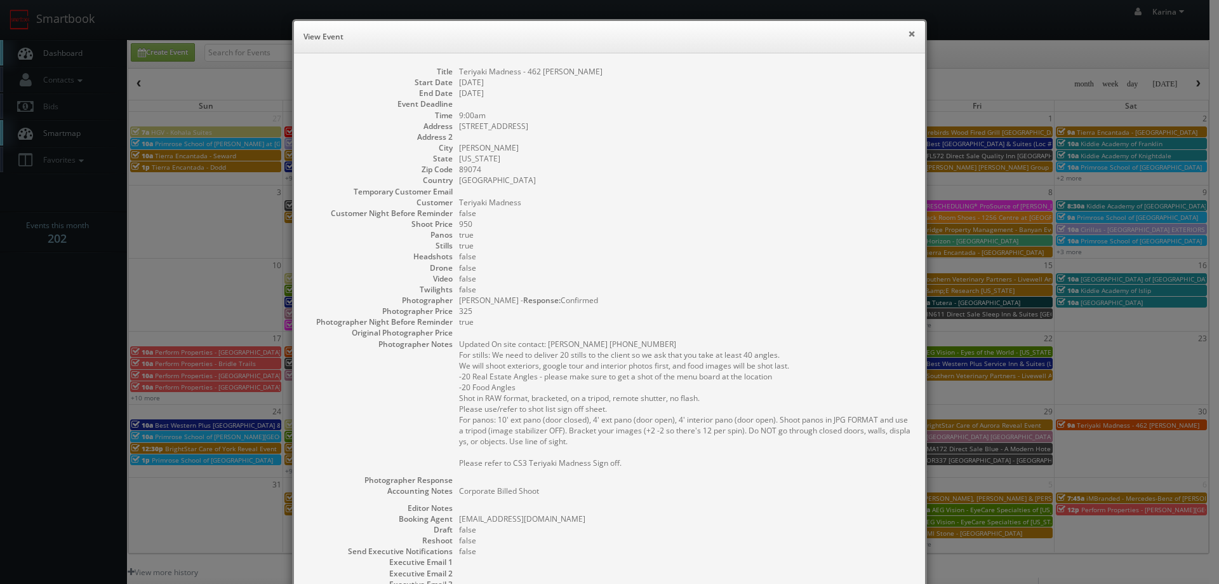
click at [908, 34] on button "×" at bounding box center [912, 33] width 8 height 9
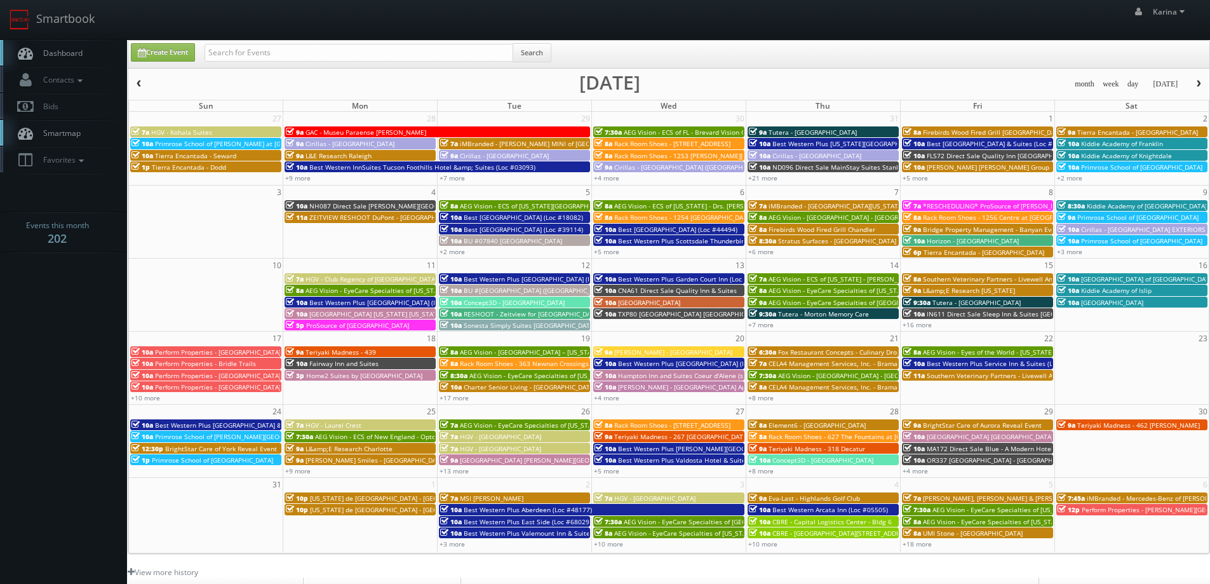
click at [65, 53] on span "Dashboard" at bounding box center [60, 53] width 46 height 11
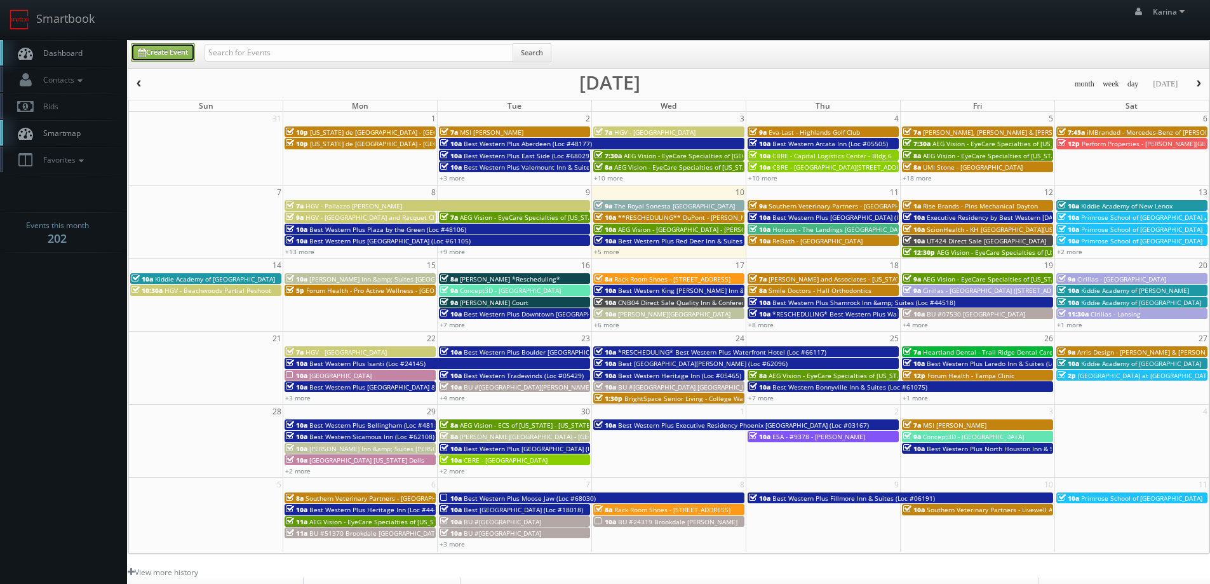
click at [166, 53] on link "Create Event" at bounding box center [163, 52] width 64 height 18
type input "[DATE]"
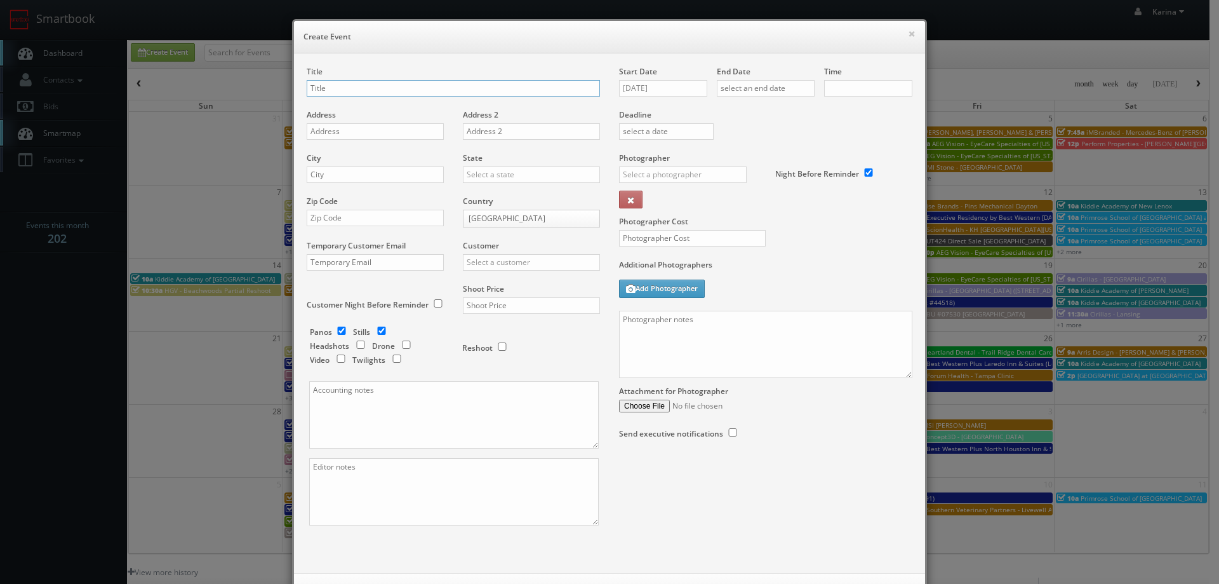
checkbox input "true"
type input "10:00am"
checkbox input "true"
type input "Kiddie Academy of Olathe"
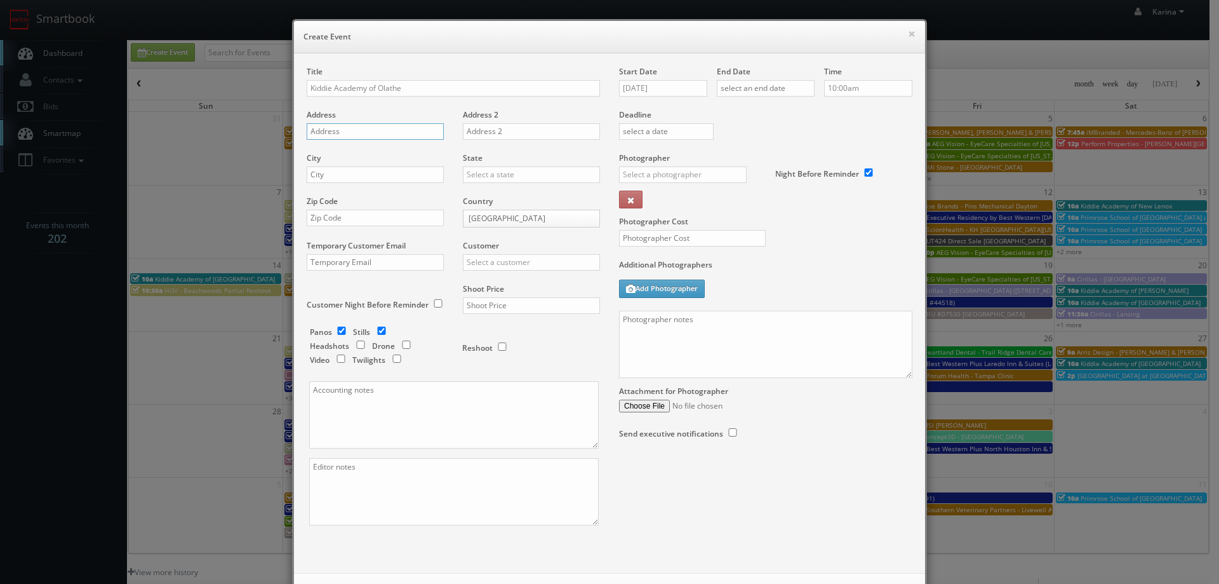
click at [336, 131] on input "text" at bounding box center [375, 131] width 137 height 17
paste input "1585 S Mahaffie Cir"
type input "1585 S Mahaffie Cir"
click at [318, 168] on input "text" at bounding box center [375, 174] width 137 height 17
type input "Olathe"
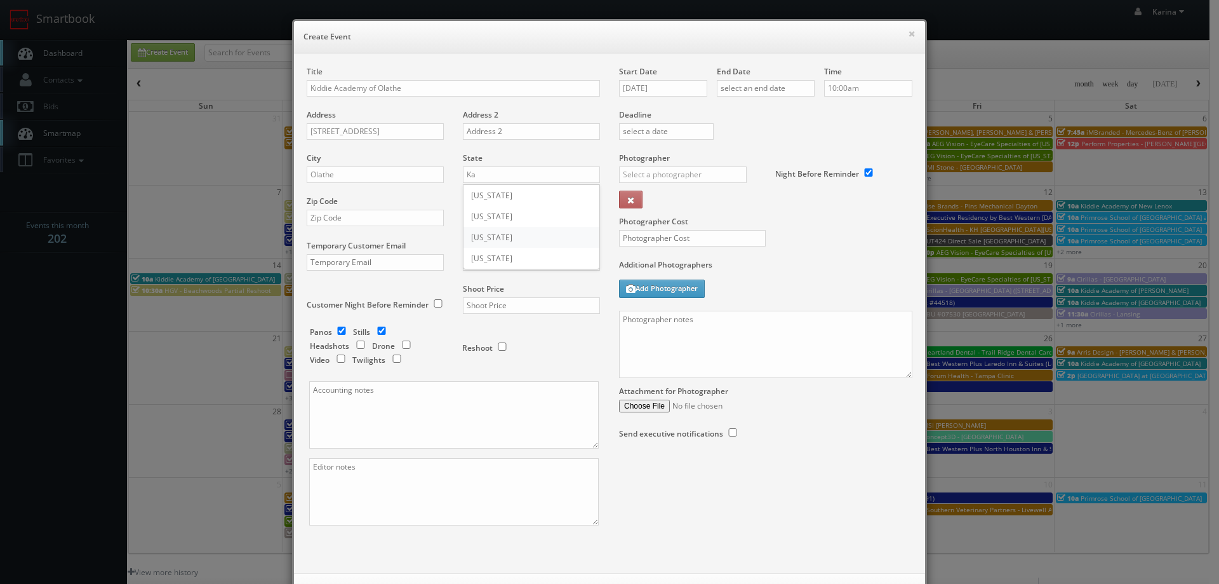
click at [480, 232] on div "[US_STATE]" at bounding box center [532, 237] width 136 height 21
type input "[US_STATE]"
click at [354, 215] on input "text" at bounding box center [375, 218] width 137 height 17
type input "66062"
click at [484, 278] on div "Kiddie Academy" at bounding box center [532, 282] width 136 height 21
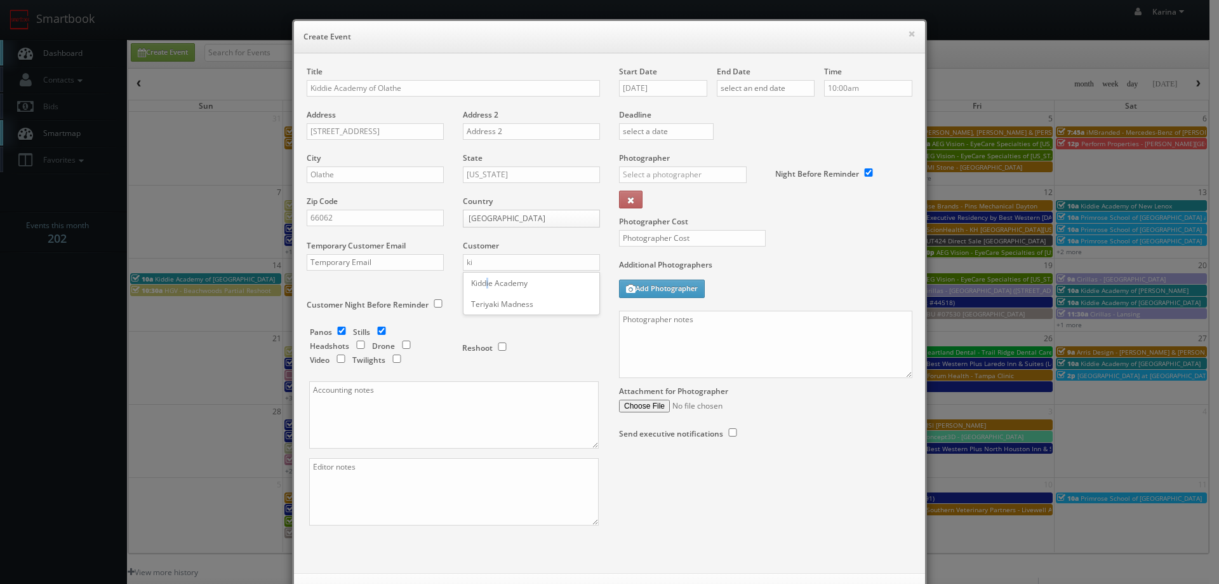
type input "Kiddie Academy"
click at [337, 330] on input "checkbox" at bounding box center [341, 330] width 19 height 8
checkbox input "false"
click at [533, 310] on input "text" at bounding box center [531, 305] width 137 height 17
type input "650"
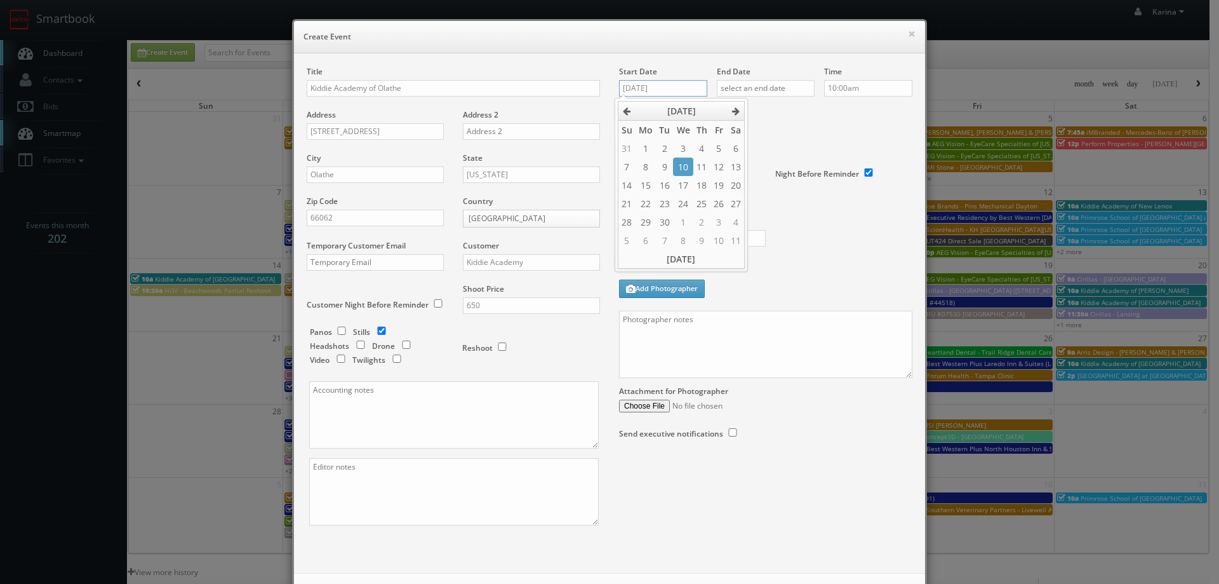
click at [659, 84] on input "09/10/2025" at bounding box center [663, 88] width 88 height 17
click at [741, 187] on td "20" at bounding box center [736, 185] width 17 height 18
type input "09/20/2025"
click at [777, 82] on input "text" at bounding box center [766, 88] width 98 height 17
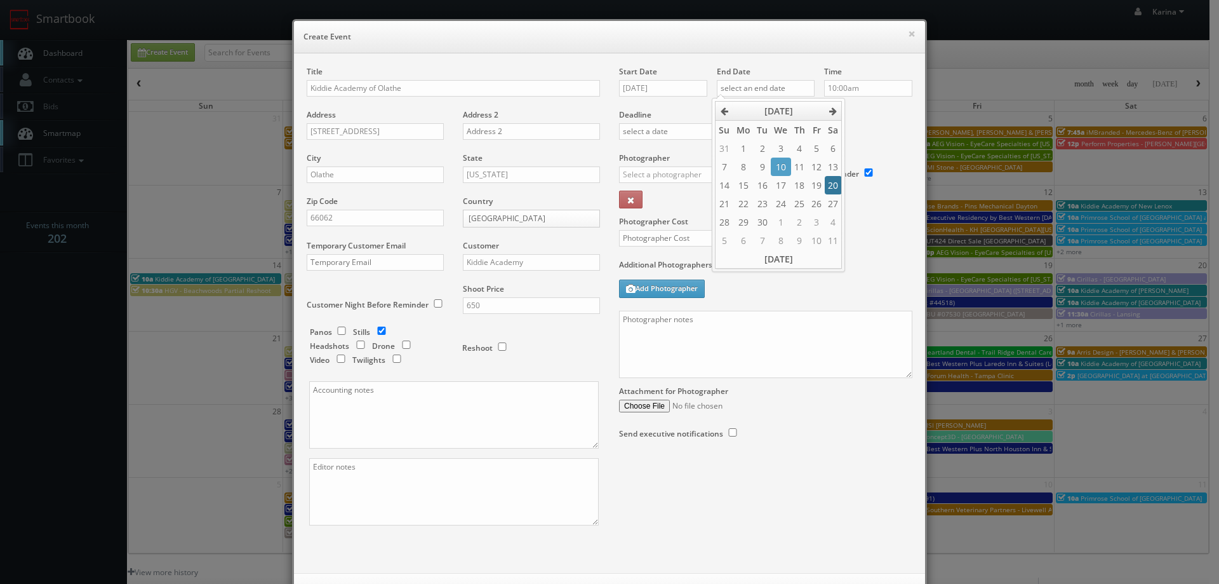
click at [839, 184] on td "20" at bounding box center [833, 185] width 17 height 18
type input "09/20/2025"
click at [867, 108] on div "Time 10:00am" at bounding box center [864, 87] width 98 height 43
click at [629, 178] on input "text" at bounding box center [683, 174] width 128 height 17
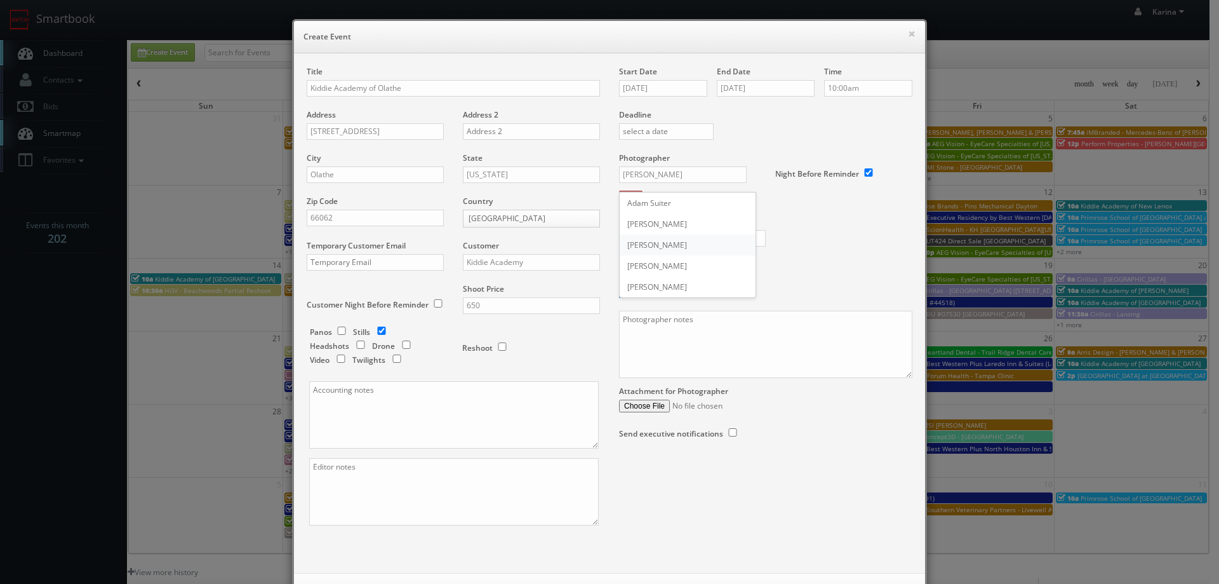
click at [658, 240] on div "Adam Johnson" at bounding box center [688, 244] width 136 height 21
type input "Adam Johnson"
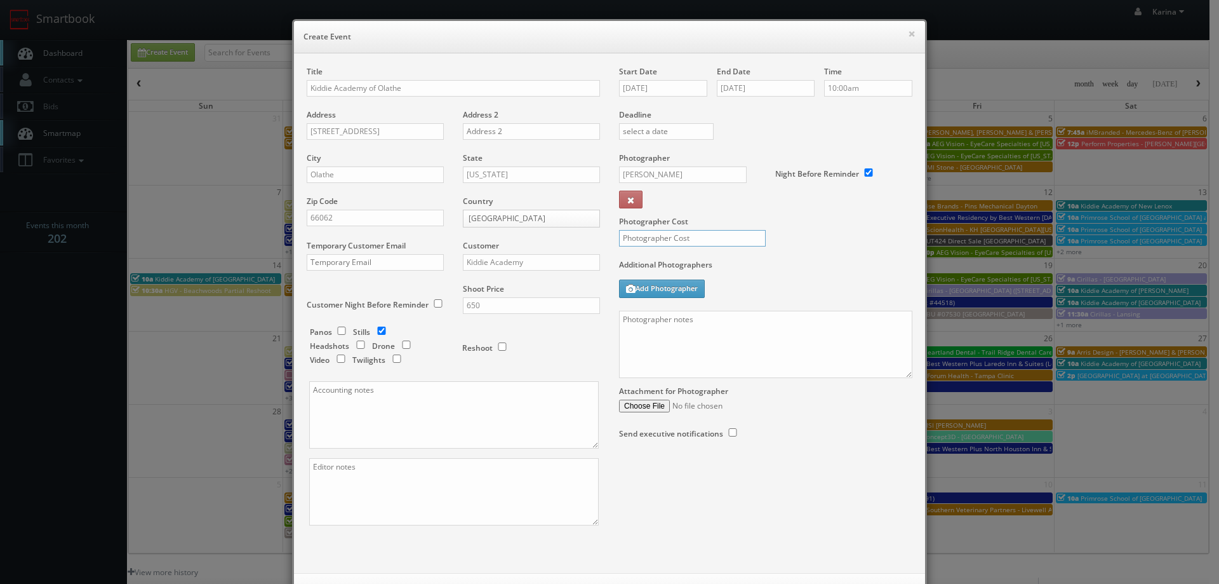
click at [659, 234] on input "text" at bounding box center [692, 238] width 147 height 17
type input "250"
click at [649, 318] on textarea at bounding box center [765, 344] width 293 height 67
click at [731, 320] on textarea "On site contact:" at bounding box center [765, 344] width 293 height 67
paste textarea "Mackensey Spicer"
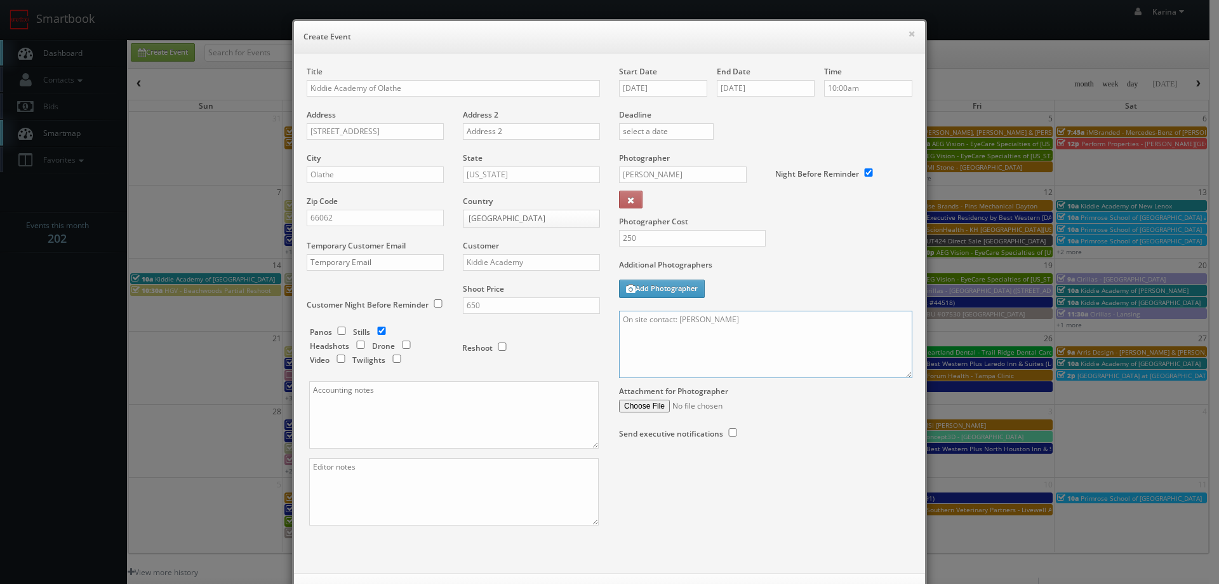
click at [767, 319] on textarea "On site contact: Mackensey Spicer" at bounding box center [765, 344] width 293 height 67
paste textarea "913-284-8480"
click at [739, 318] on textarea "On site contact: Mackensey Spicer913-284-8480" at bounding box center [765, 344] width 293 height 67
click at [768, 347] on textarea "On site contact: Mackensey Spicer 913-284-8480" at bounding box center [765, 344] width 293 height 67
click at [805, 306] on div "Additional Photographers Add Photographer" at bounding box center [765, 284] width 293 height 51
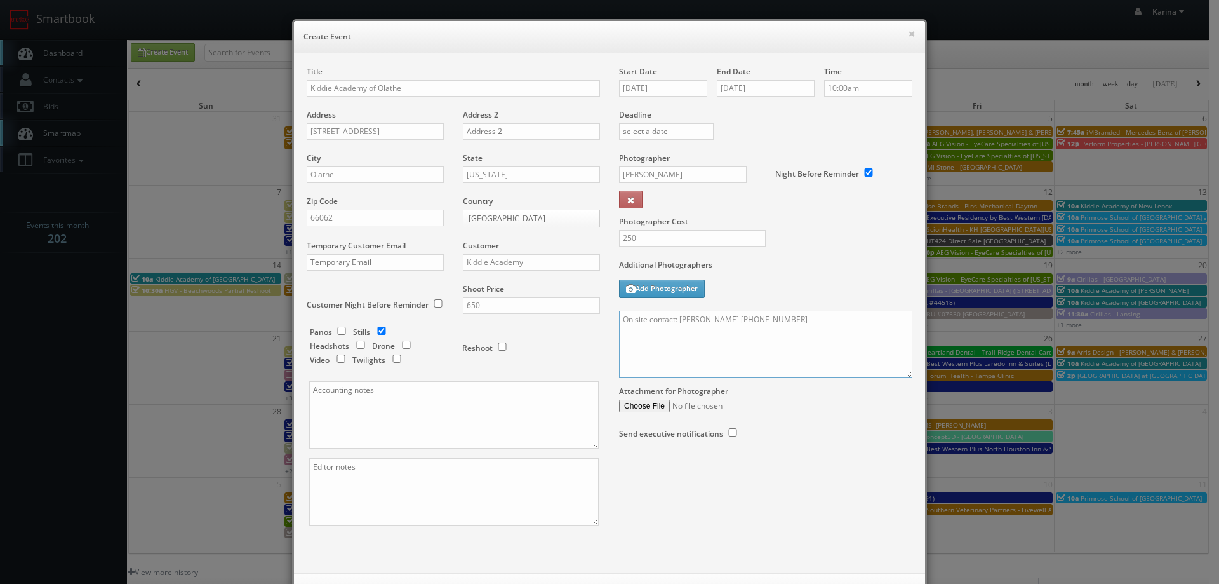
click at [805, 320] on textarea "On site contact: Mackensey Spicer 913-284-8480" at bounding box center [765, 344] width 293 height 67
paste textarea "Stills only. We need to deliver 10 stills to the client so we ask that you take…"
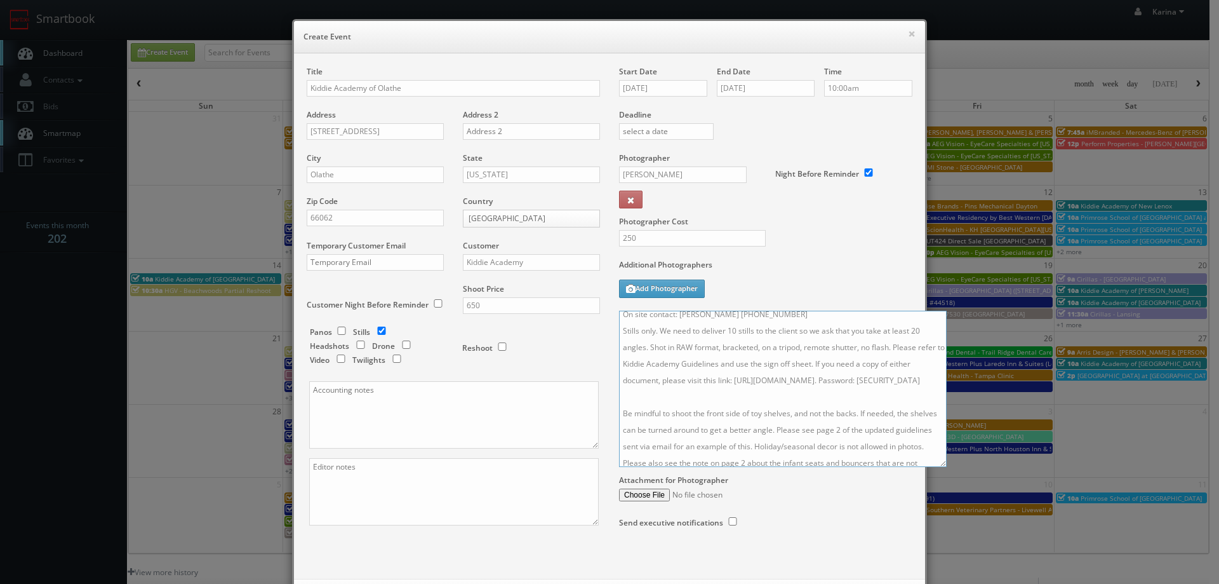
drag, startPoint x: 903, startPoint y: 376, endPoint x: 942, endPoint y: 476, distance: 107.0
click at [942, 467] on textarea "On site contact: Mackensey Spicer 913-284-8480 Stills only. We need to deliver …" at bounding box center [783, 389] width 328 height 156
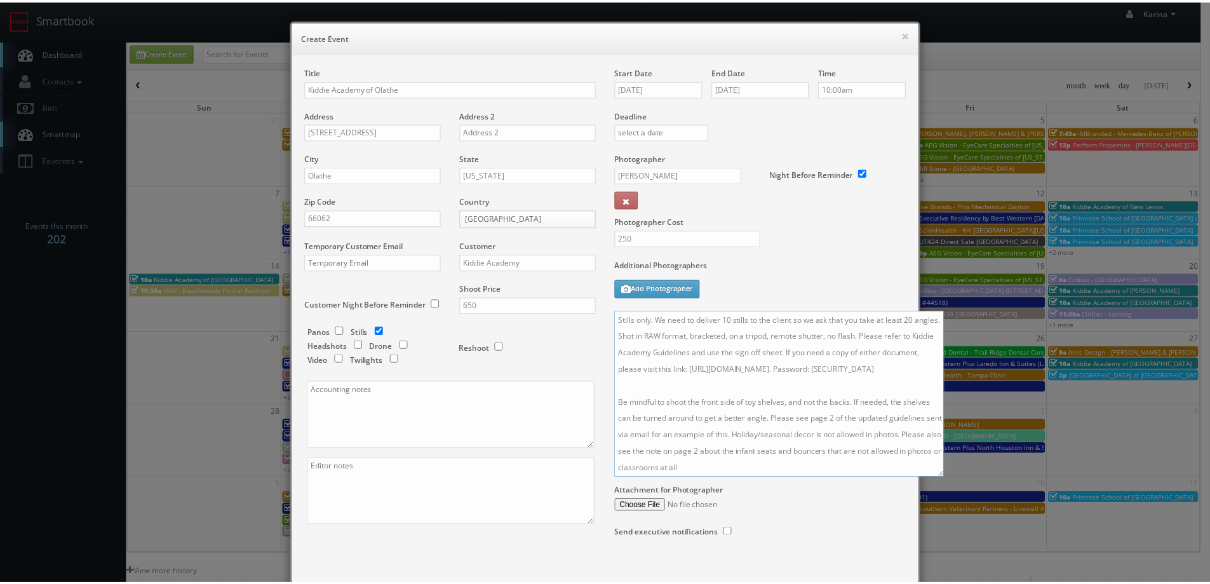
scroll to position [70, 0]
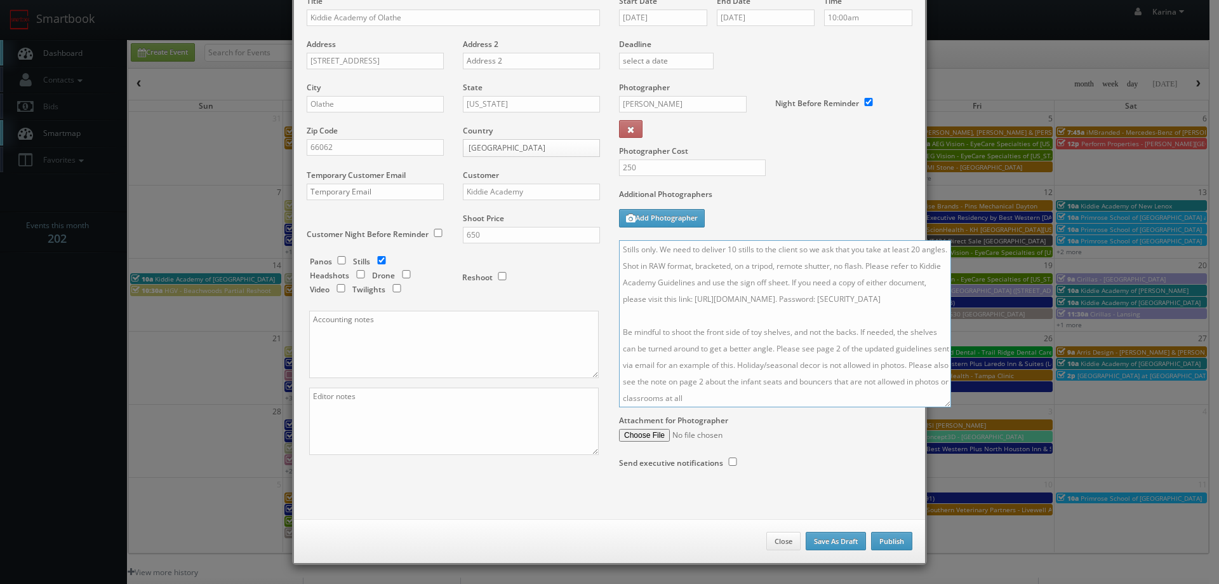
type textarea "On site contact: Mackensey Spicer 913-284-8480 Stills only. We need to deliver …"
click at [876, 539] on button "Publish" at bounding box center [891, 541] width 41 height 19
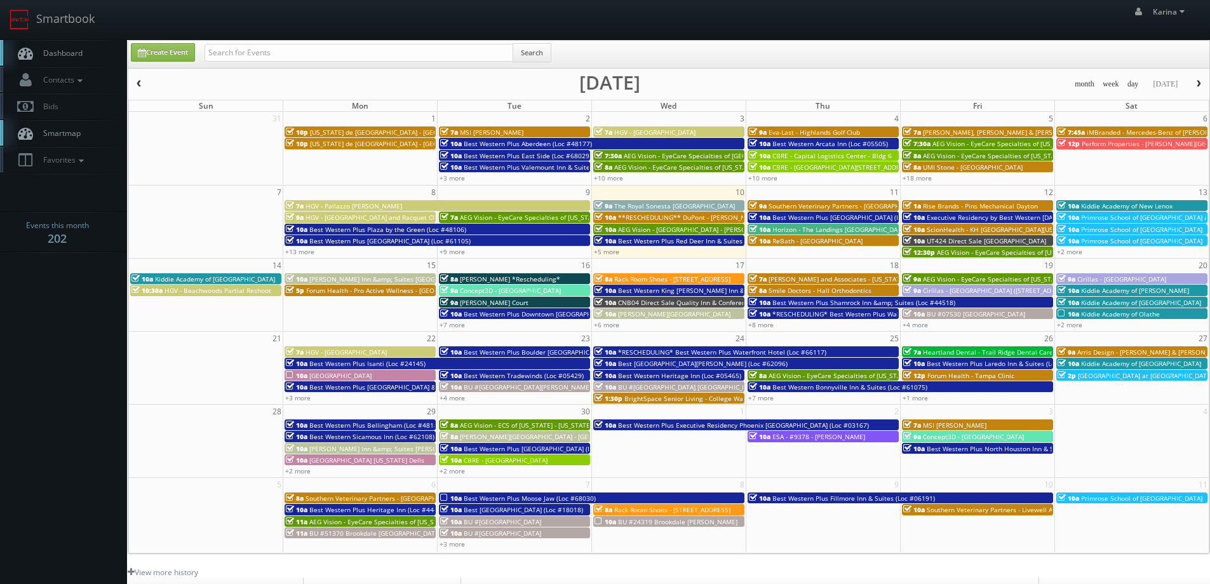
click at [71, 49] on span "Dashboard" at bounding box center [60, 53] width 46 height 11
click at [1127, 363] on span "Kiddie Academy of [GEOGRAPHIC_DATA]" at bounding box center [1141, 363] width 120 height 9
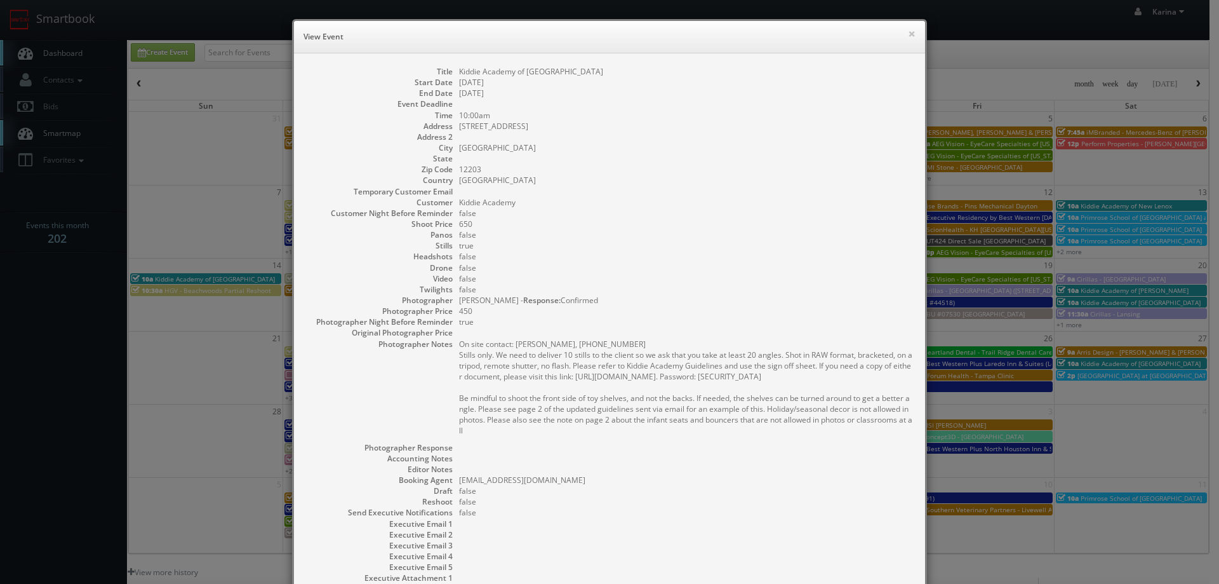
drag, startPoint x: 481, startPoint y: 431, endPoint x: 441, endPoint y: 354, distance: 86.9
click at [441, 354] on dl "Title Kiddie Academy of Albany Start Date 09/27/2025 End Date 09/27/2025 Event …" at bounding box center [610, 341] width 606 height 550
copy pre "Stills only. We need to deliver 10 stills to the client so we ask that you take…"
click at [735, 236] on dd "false" at bounding box center [685, 234] width 453 height 11
click at [908, 32] on button "×" at bounding box center [912, 33] width 8 height 9
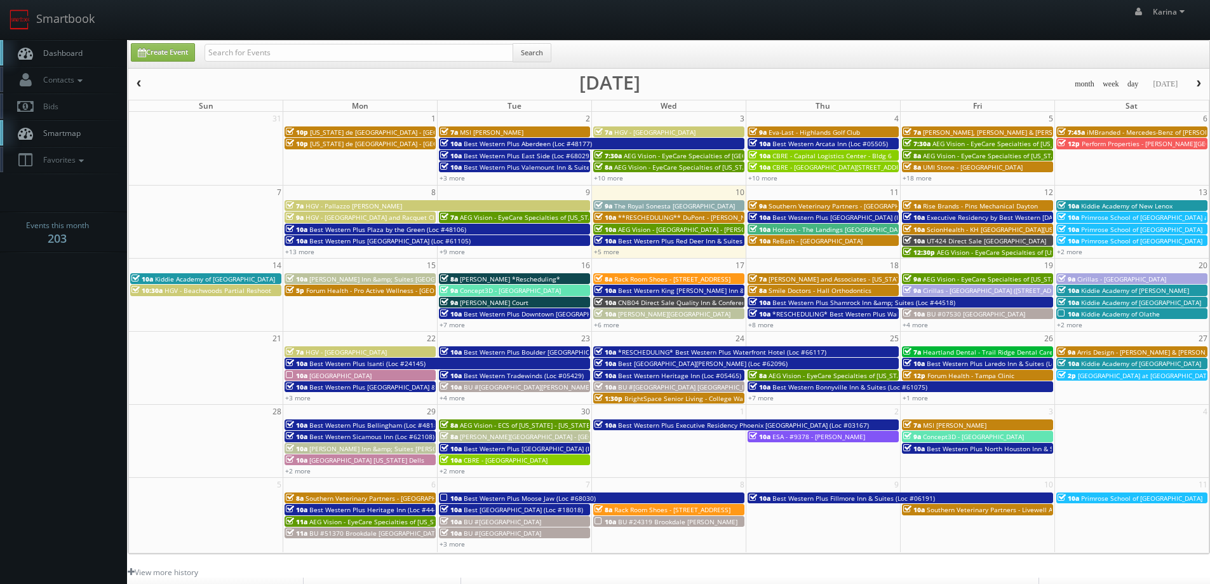
click at [77, 58] on span "Dashboard" at bounding box center [60, 53] width 46 height 11
click at [646, 281] on span "Rack Room Shoes - [STREET_ADDRESS]" at bounding box center [672, 278] width 116 height 9
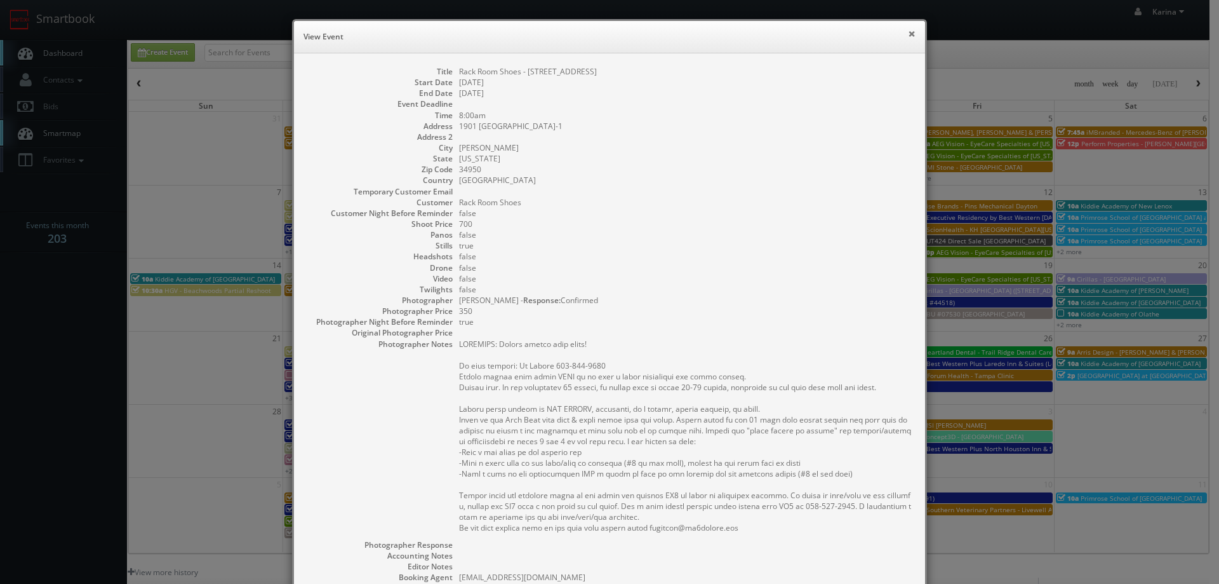
click at [908, 30] on button "×" at bounding box center [912, 33] width 8 height 9
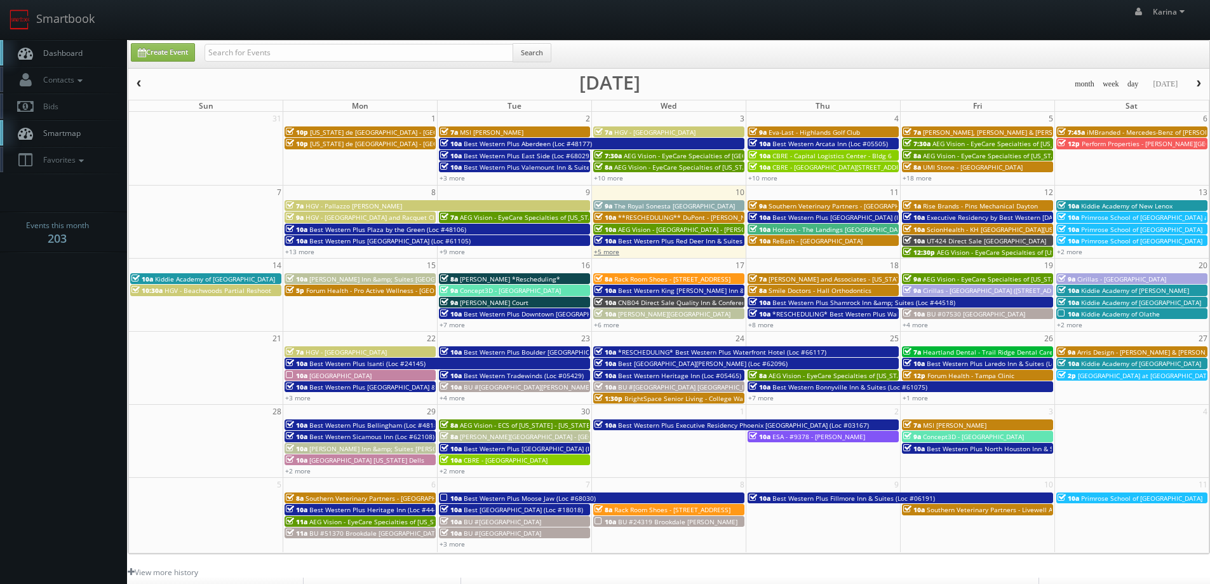
click at [615, 252] on link "+5 more" at bounding box center [606, 251] width 25 height 9
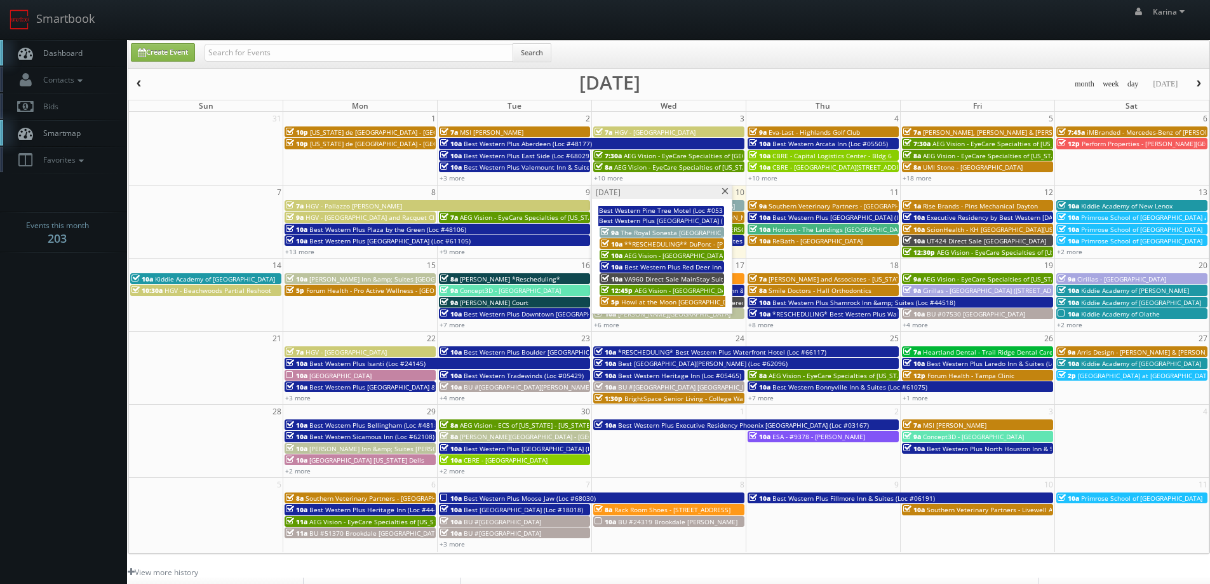
click at [722, 192] on span at bounding box center [725, 191] width 8 height 7
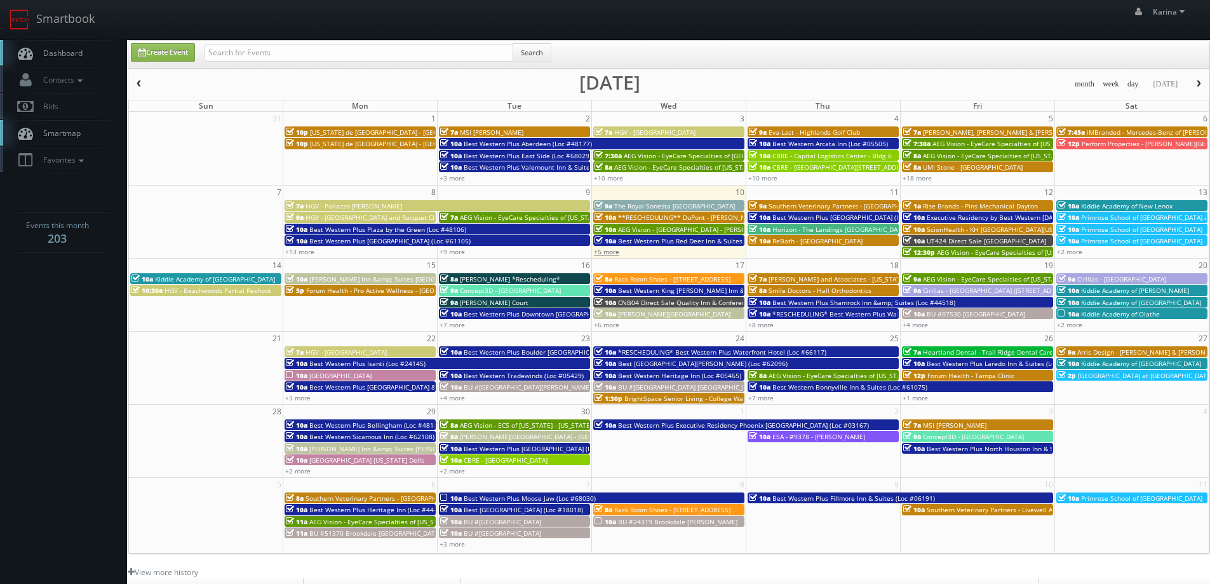
click at [605, 250] on link "+5 more" at bounding box center [606, 251] width 25 height 9
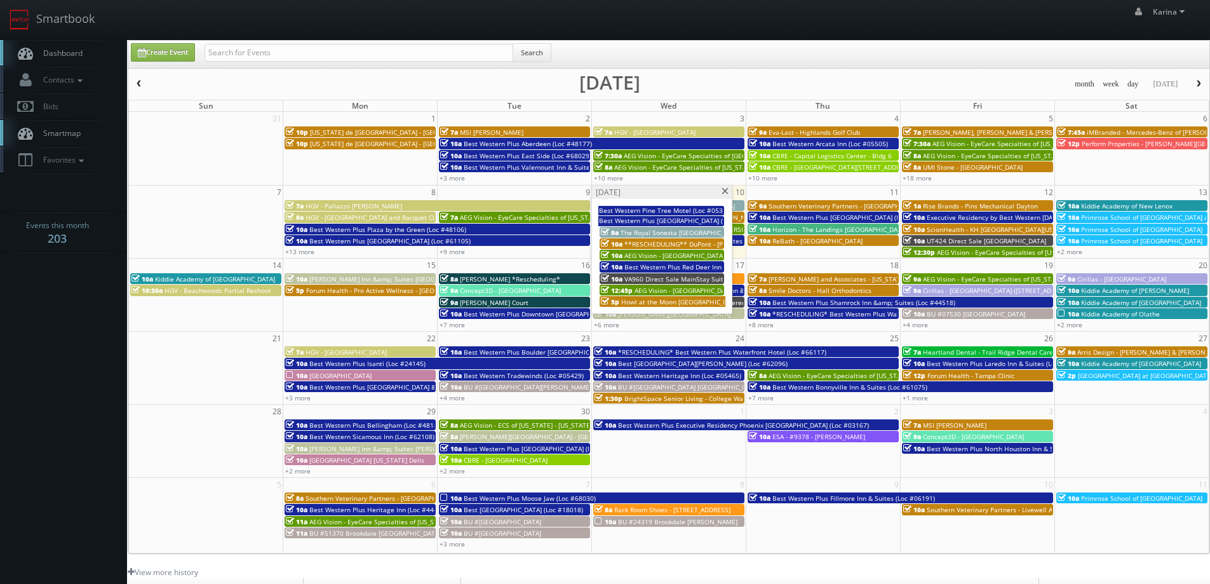
click at [723, 193] on span at bounding box center [725, 191] width 8 height 7
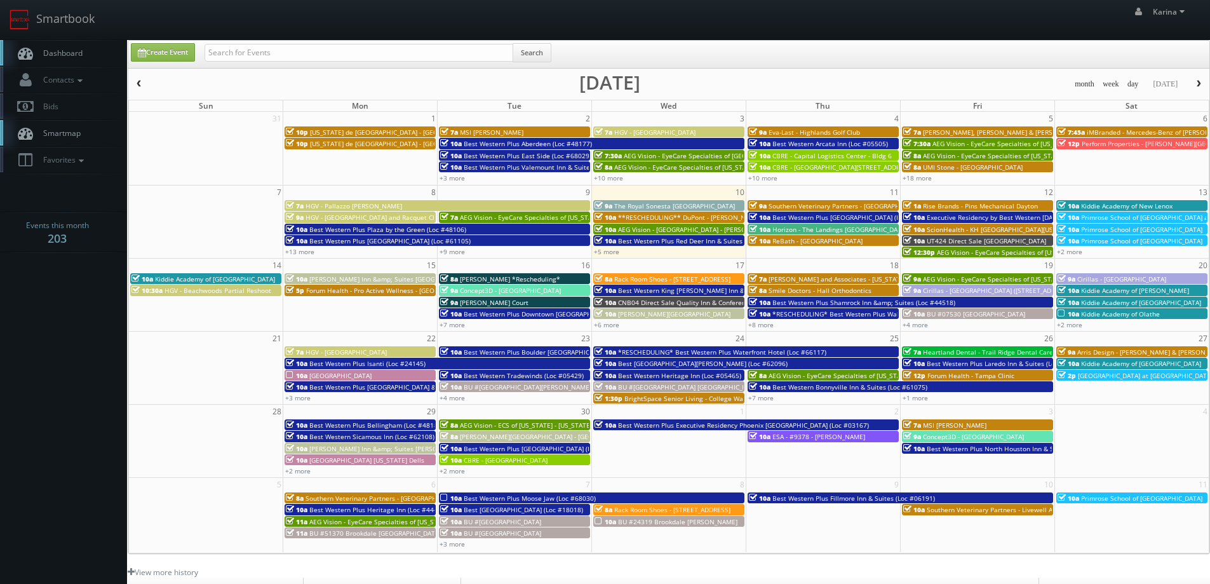
click at [65, 57] on span "Dashboard" at bounding box center [60, 53] width 46 height 11
click at [41, 55] on span "Dashboard" at bounding box center [60, 53] width 46 height 11
click at [60, 51] on span "Dashboard" at bounding box center [60, 53] width 46 height 11
click at [73, 55] on span "Dashboard" at bounding box center [60, 53] width 46 height 11
click at [73, 57] on span "Dashboard" at bounding box center [60, 53] width 46 height 11
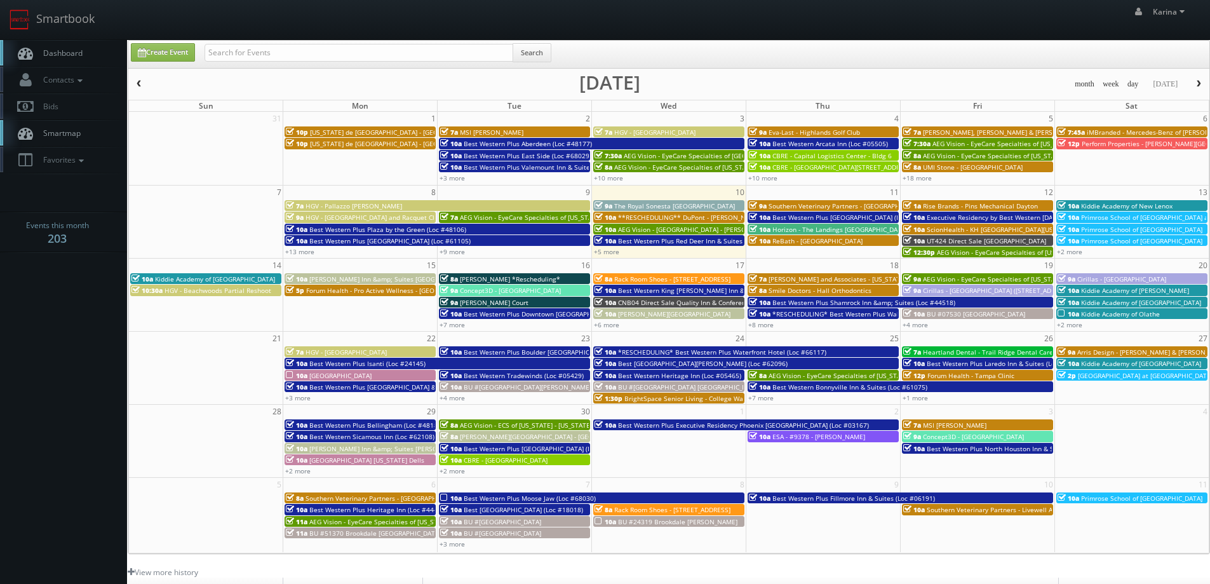
click at [1195, 80] on span "button" at bounding box center [1198, 84] width 9 height 8
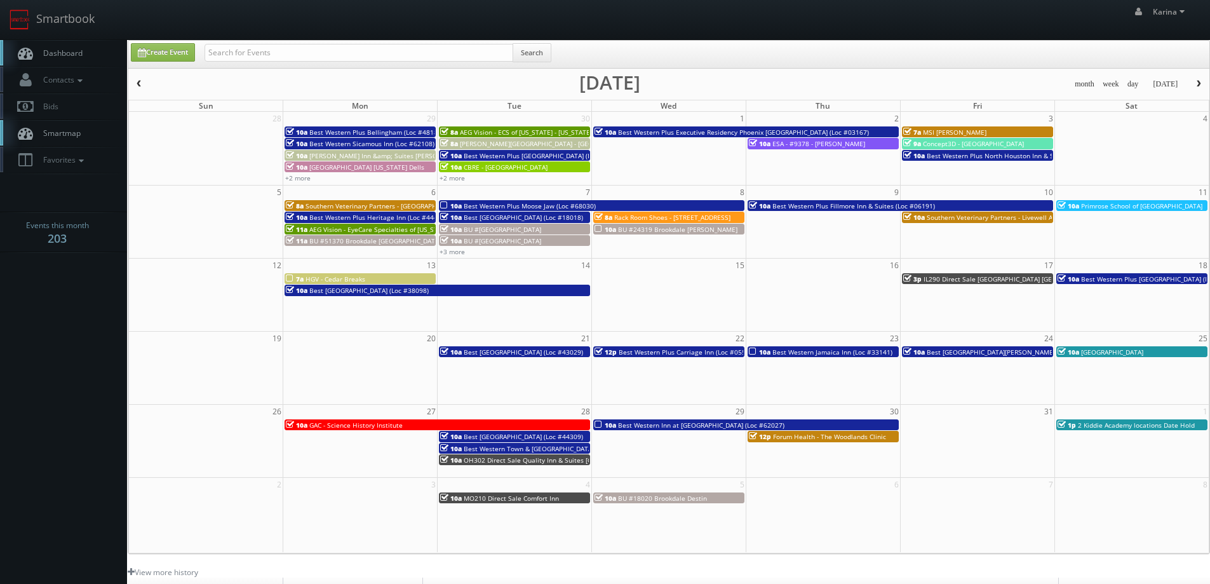
click at [140, 86] on span "button" at bounding box center [139, 84] width 9 height 8
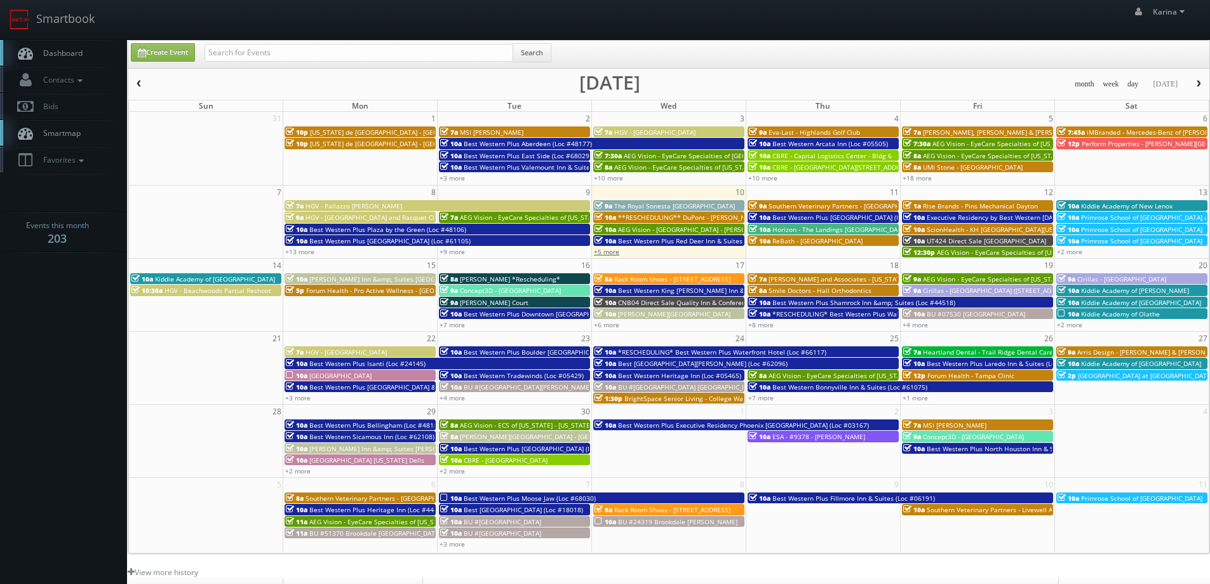
click at [613, 253] on link "+5 more" at bounding box center [606, 251] width 25 height 9
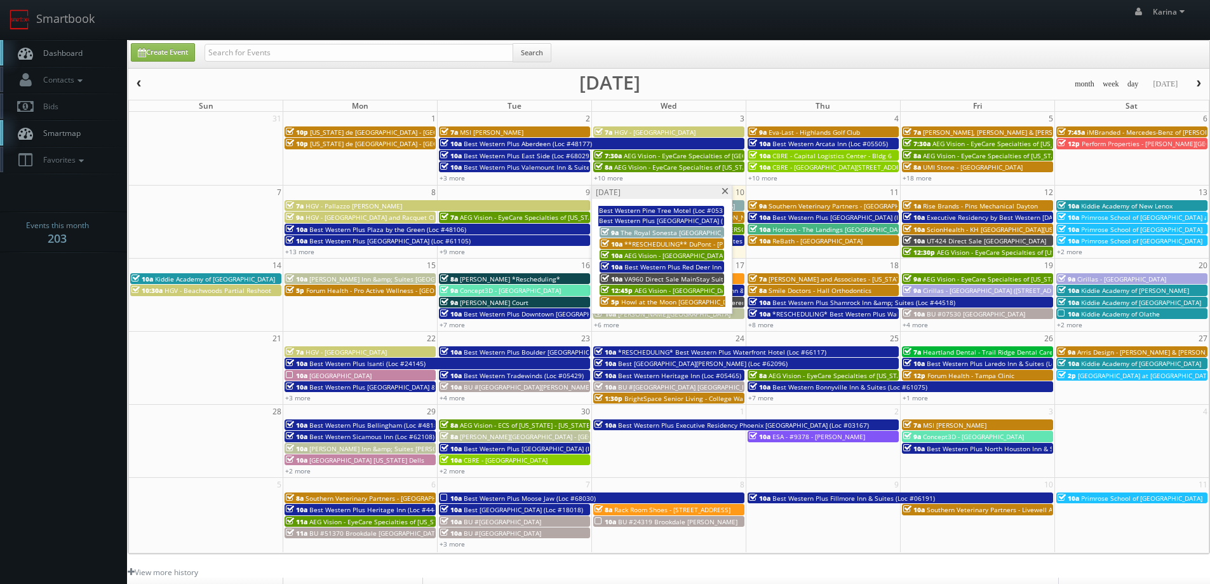
click at [704, 304] on div "5p Howl at the Moon Louisville" at bounding box center [663, 302] width 124 height 10
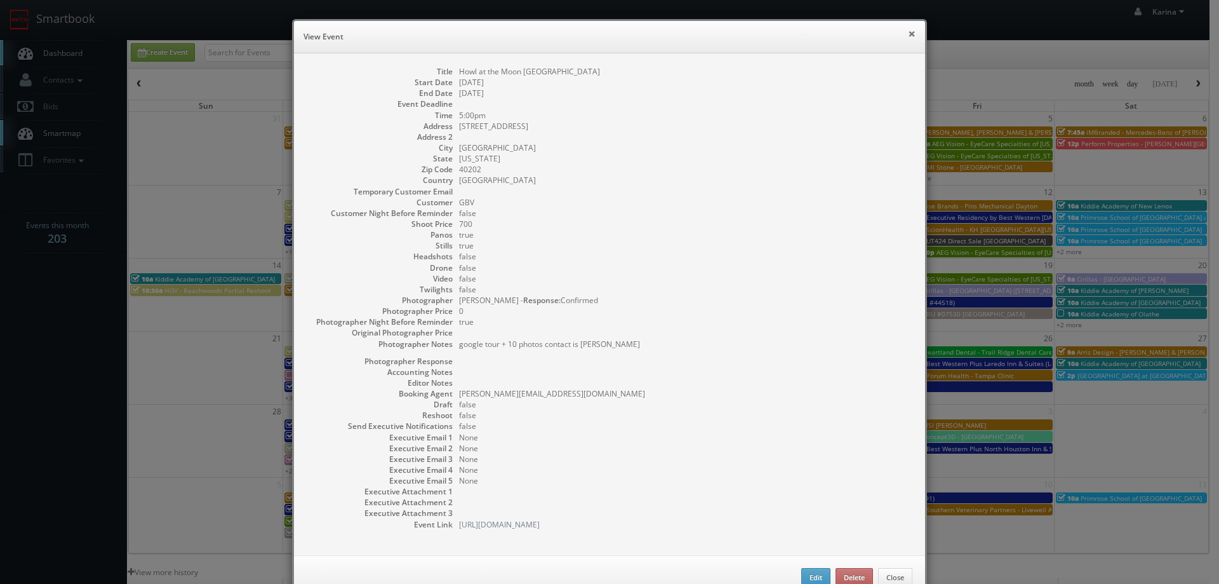
click at [908, 33] on button "×" at bounding box center [912, 33] width 8 height 9
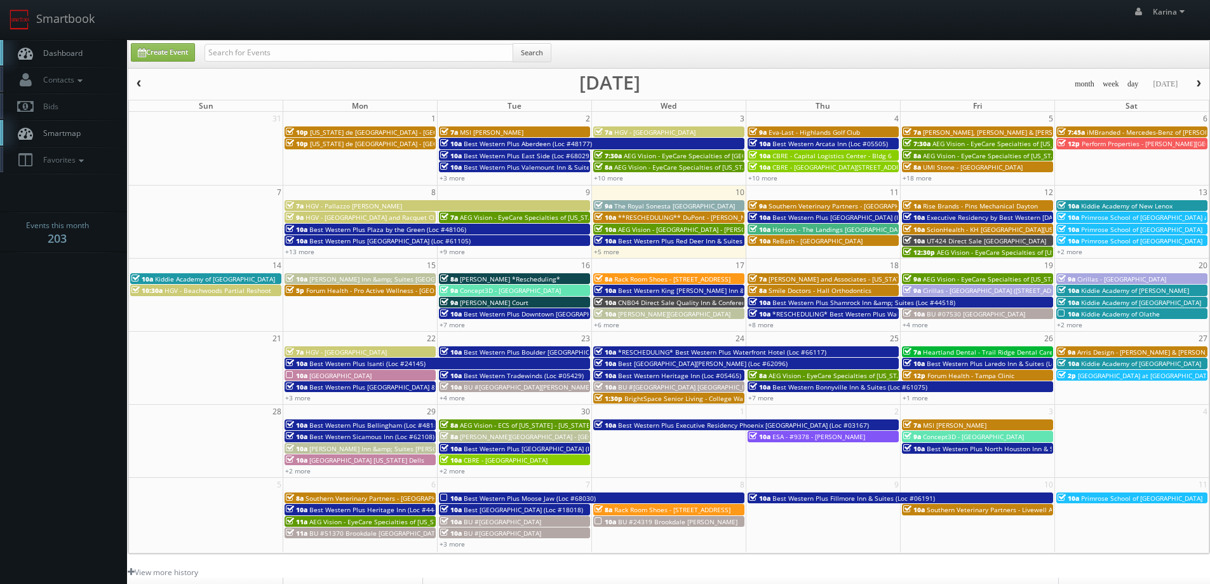
click at [58, 57] on span "Dashboard" at bounding box center [60, 53] width 46 height 11
click at [303, 51] on input "text" at bounding box center [359, 53] width 309 height 18
type input "auburn"
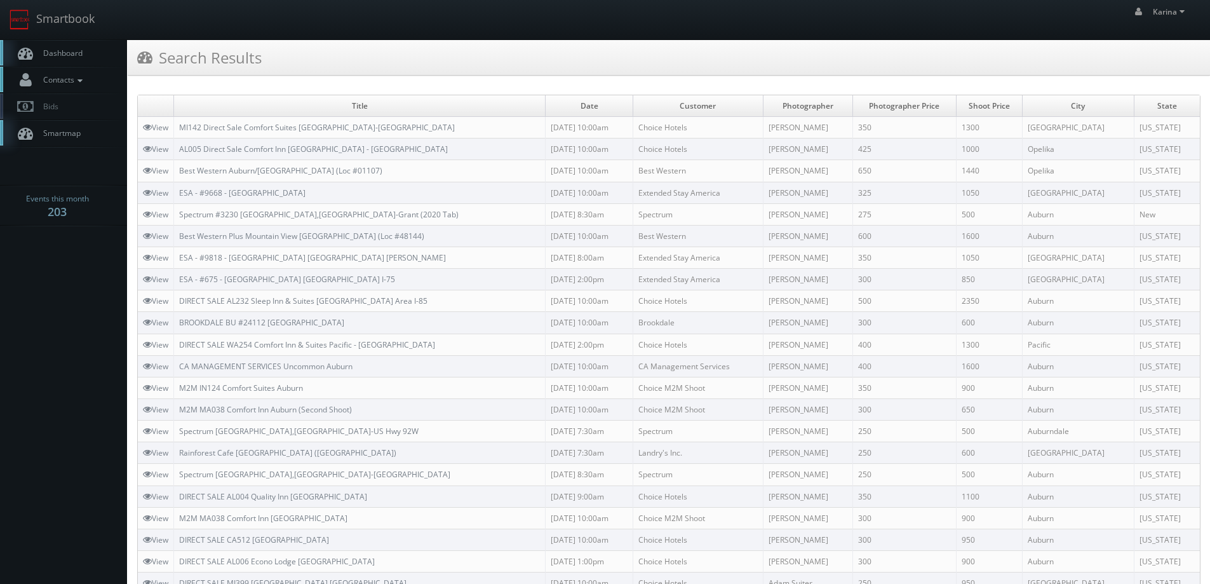
click at [67, 79] on span "Contacts" at bounding box center [61, 79] width 49 height 11
click at [67, 225] on span "Smartmap" at bounding box center [59, 223] width 44 height 11
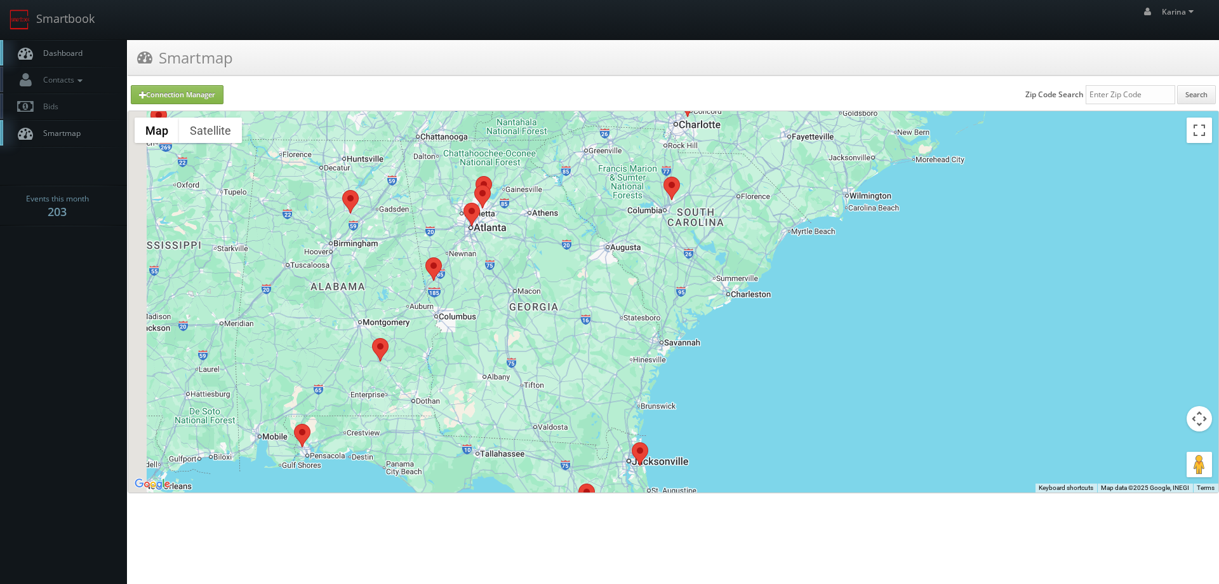
drag, startPoint x: 443, startPoint y: 332, endPoint x: 669, endPoint y: 311, distance: 227.0
click at [669, 311] on div at bounding box center [673, 301] width 1090 height 381
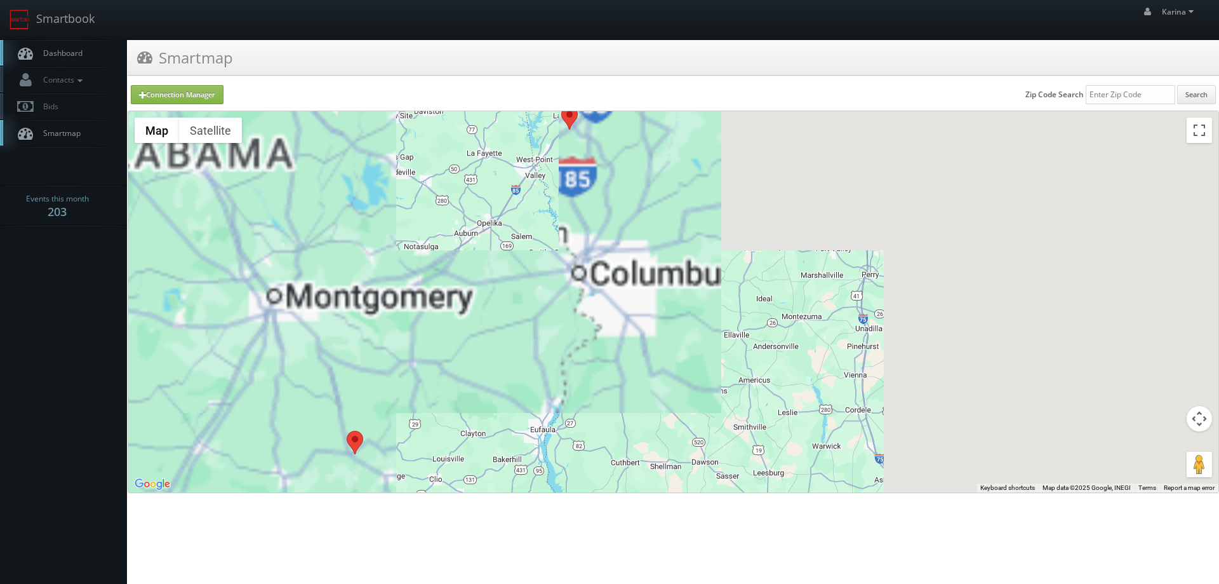
drag, startPoint x: 426, startPoint y: 258, endPoint x: 586, endPoint y: 439, distance: 242.5
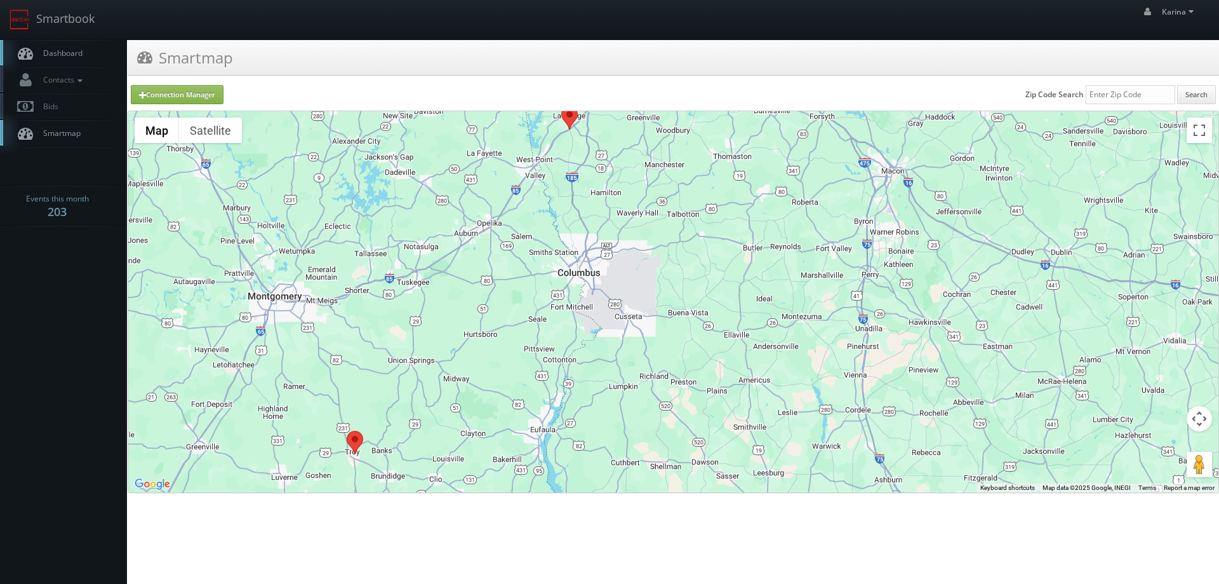
click at [586, 440] on div at bounding box center [673, 301] width 1090 height 381
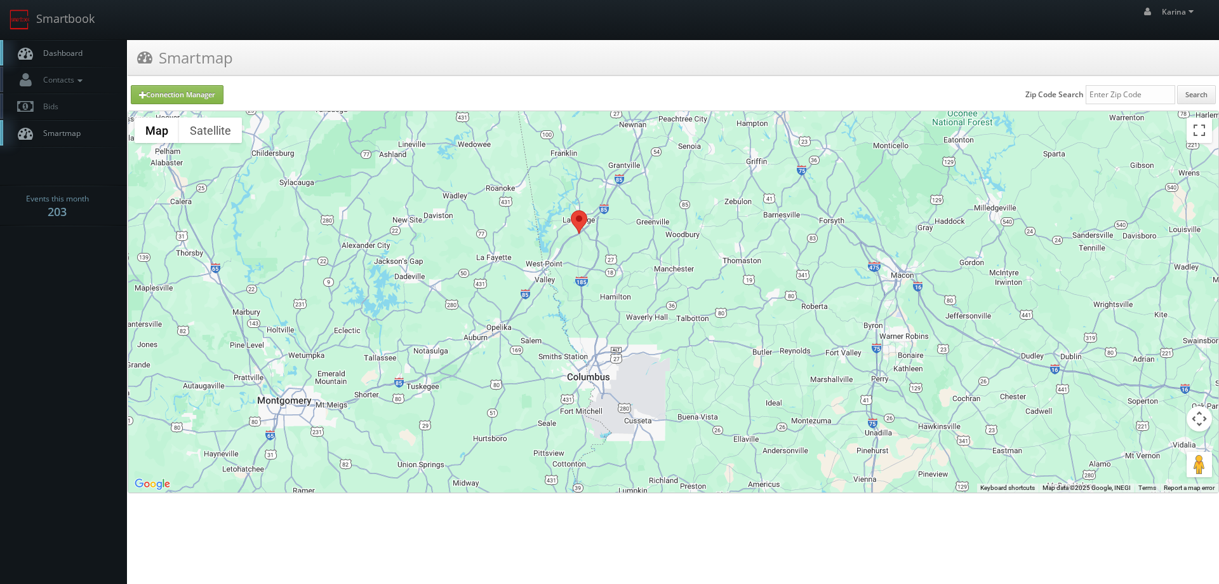
drag, startPoint x: 504, startPoint y: 191, endPoint x: 518, endPoint y: 299, distance: 108.2
click at [518, 299] on div at bounding box center [673, 301] width 1090 height 381
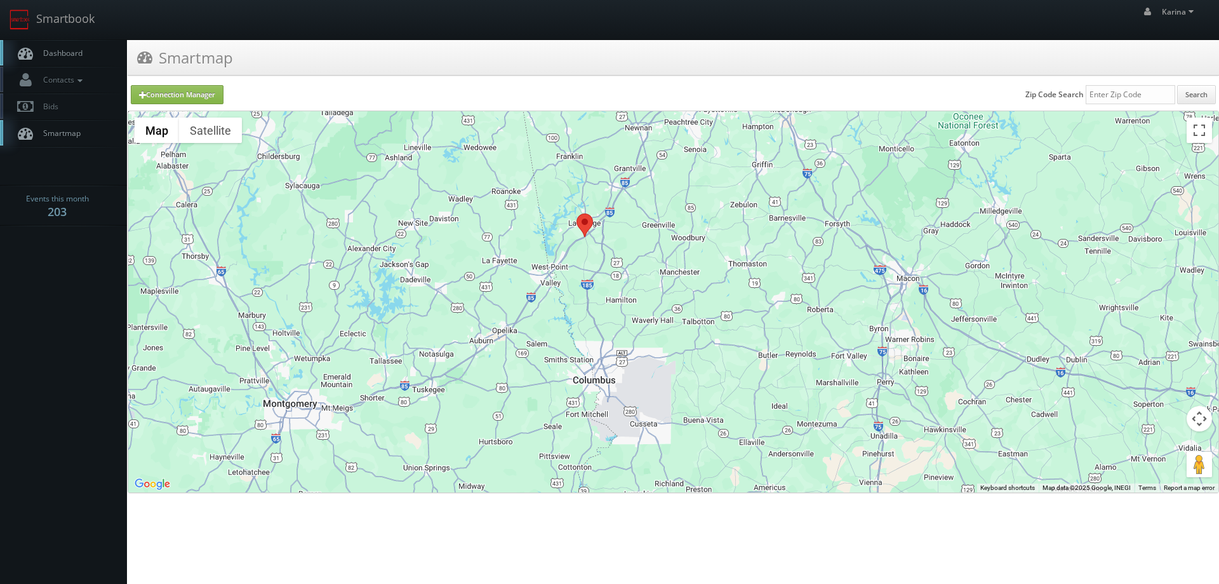
click at [577, 213] on area at bounding box center [577, 213] width 0 height 0
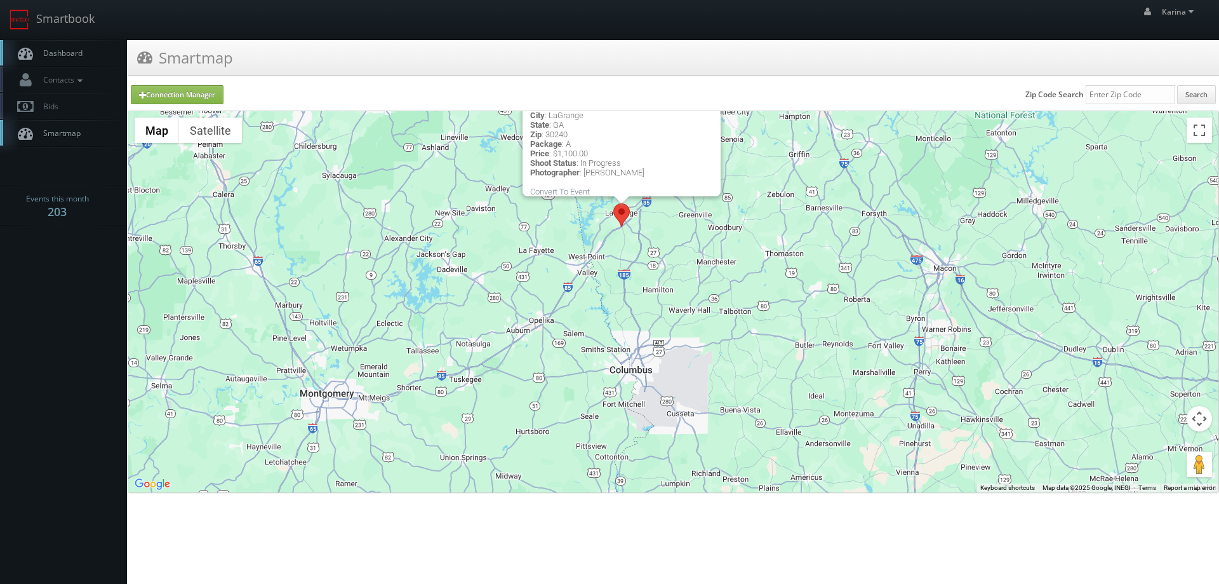
drag, startPoint x: 681, startPoint y: 432, endPoint x: 728, endPoint y: 240, distance: 197.3
click at [728, 240] on div "Status: In Progress Location: 2606 Whitesville Rd, LaGrange, GA, 30240 Brand : …" at bounding box center [673, 301] width 1090 height 381
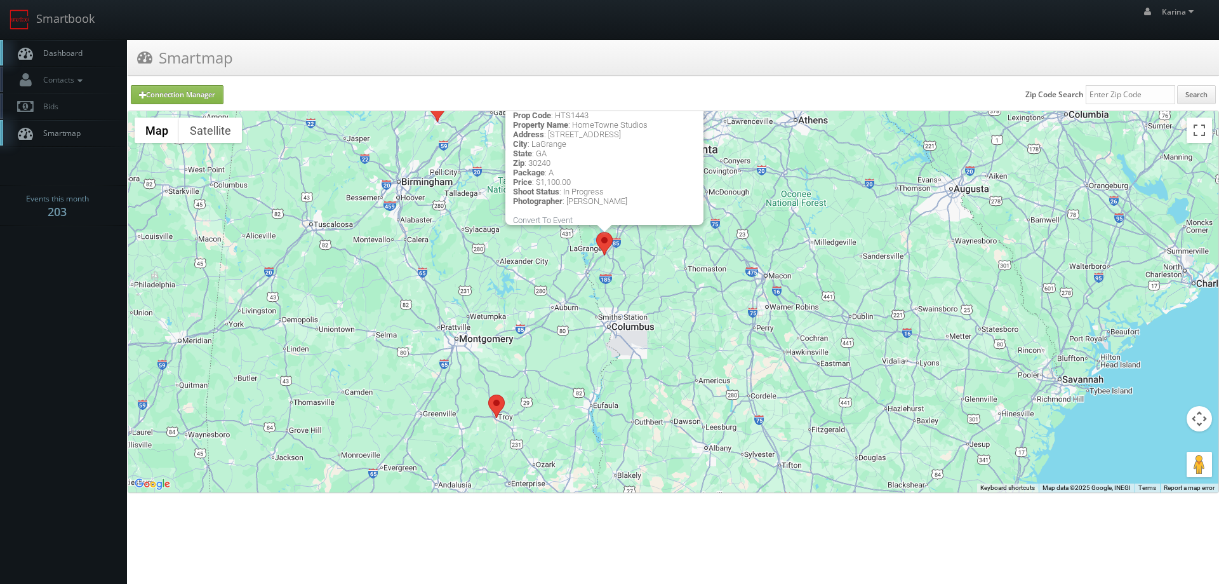
click at [488, 394] on area at bounding box center [488, 394] width 0 height 0
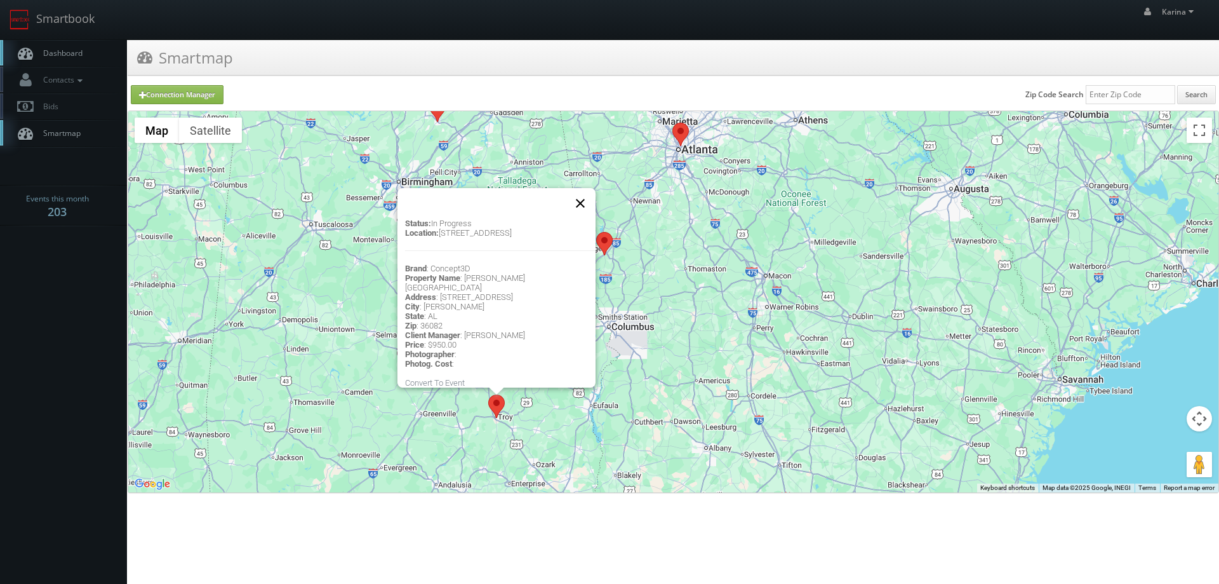
click at [586, 201] on button "Close" at bounding box center [580, 203] width 30 height 30
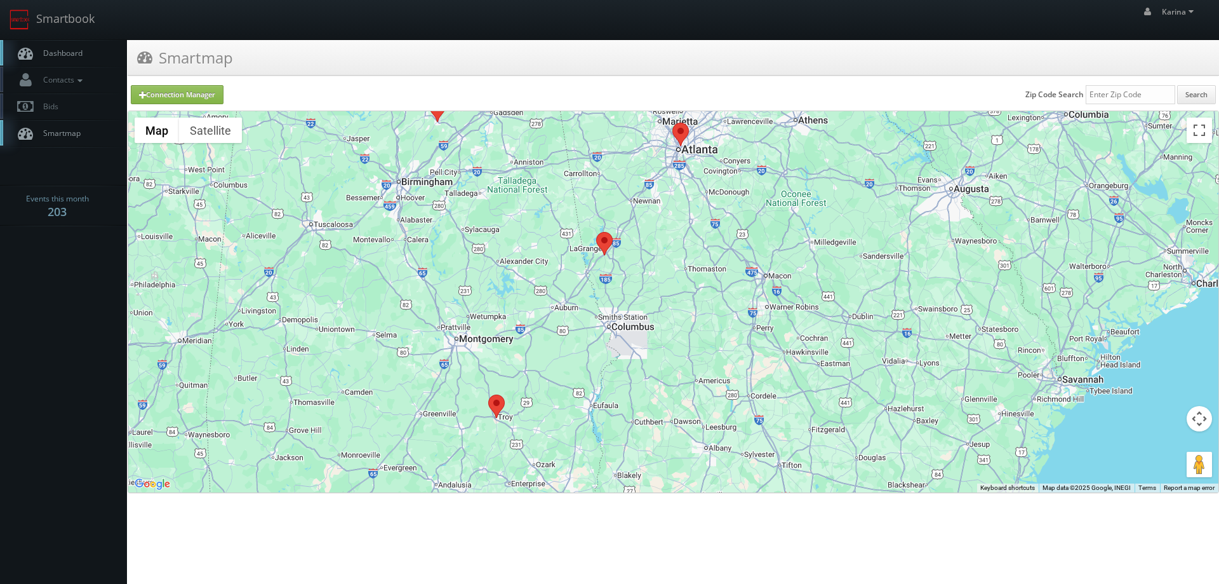
click at [61, 52] on span "Dashboard" at bounding box center [60, 53] width 46 height 11
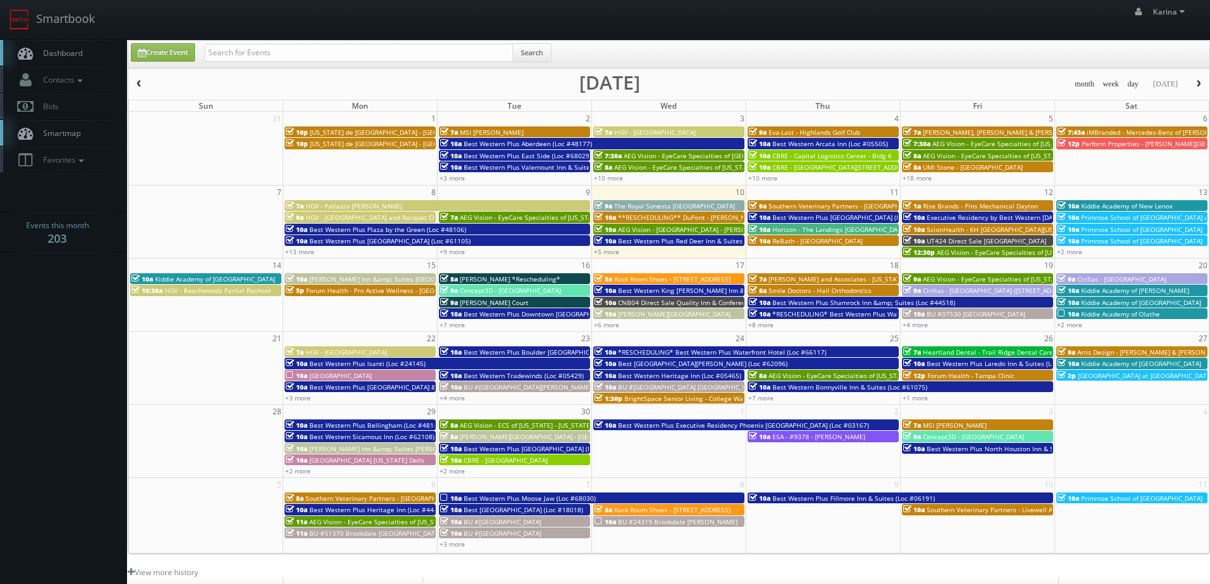
scroll to position [231, 0]
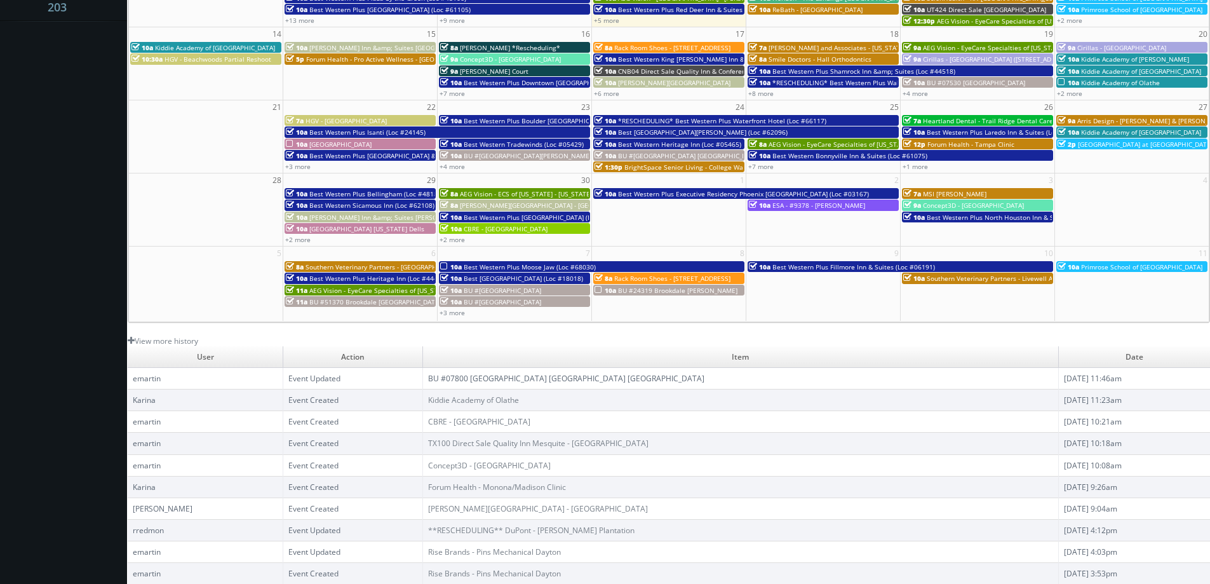
click at [496, 378] on link "BU #07800 [GEOGRAPHIC_DATA] [GEOGRAPHIC_DATA] [GEOGRAPHIC_DATA]" at bounding box center [566, 378] width 276 height 11
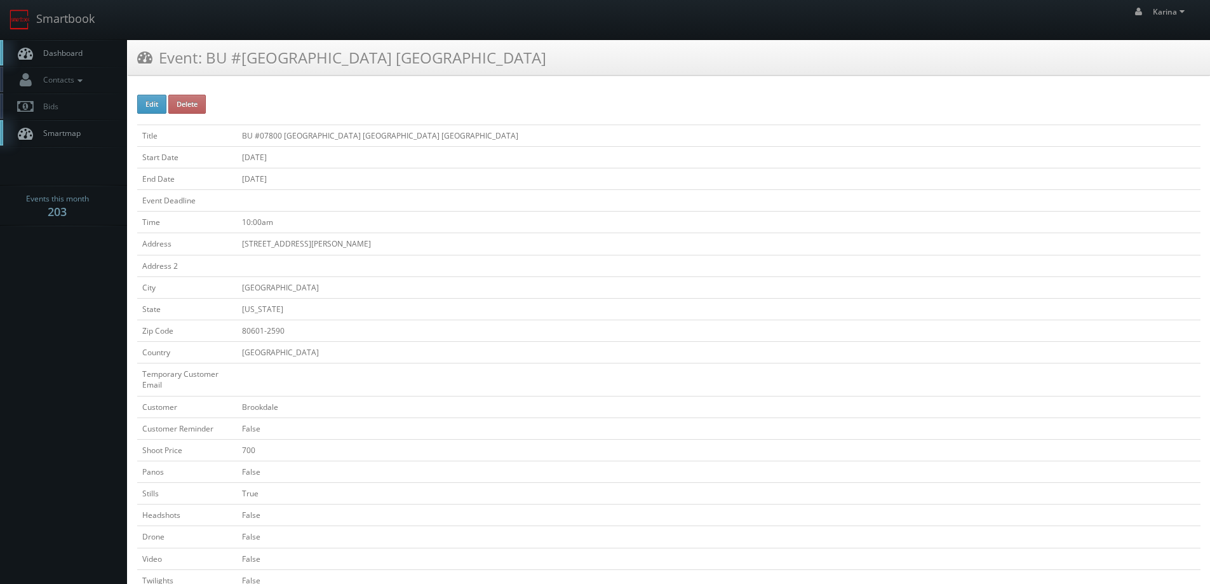
click at [83, 52] on link "Dashboard" at bounding box center [63, 53] width 127 height 26
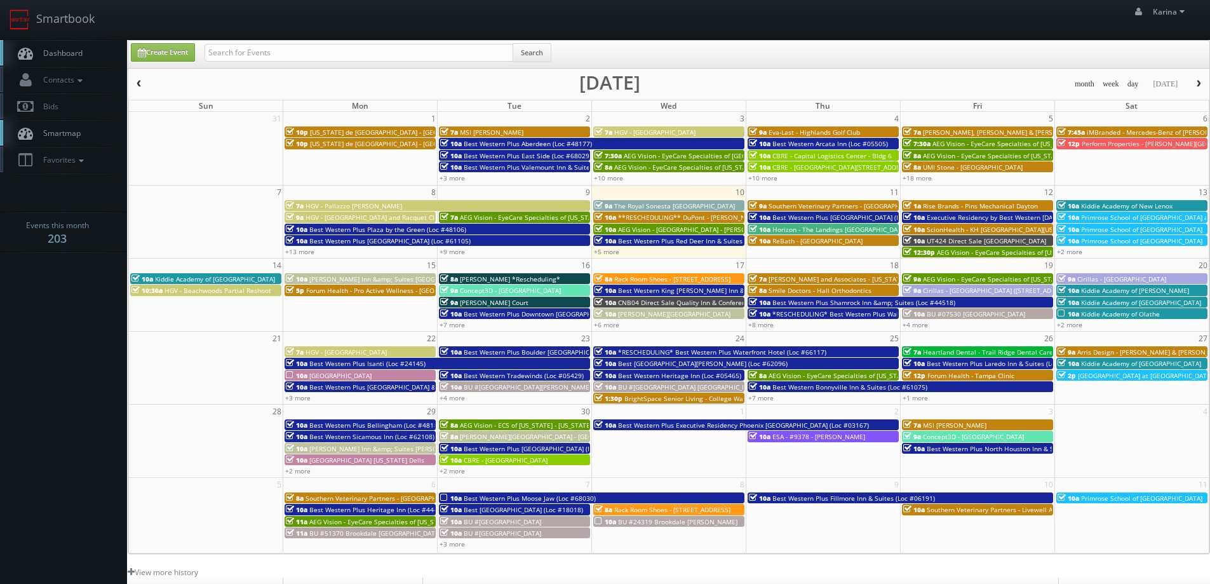
click at [76, 56] on span "Dashboard" at bounding box center [60, 53] width 46 height 11
click at [64, 48] on link "Dashboard" at bounding box center [63, 53] width 127 height 26
click at [61, 52] on span "Dashboard" at bounding box center [60, 53] width 46 height 11
